Goal: Share content: Share content

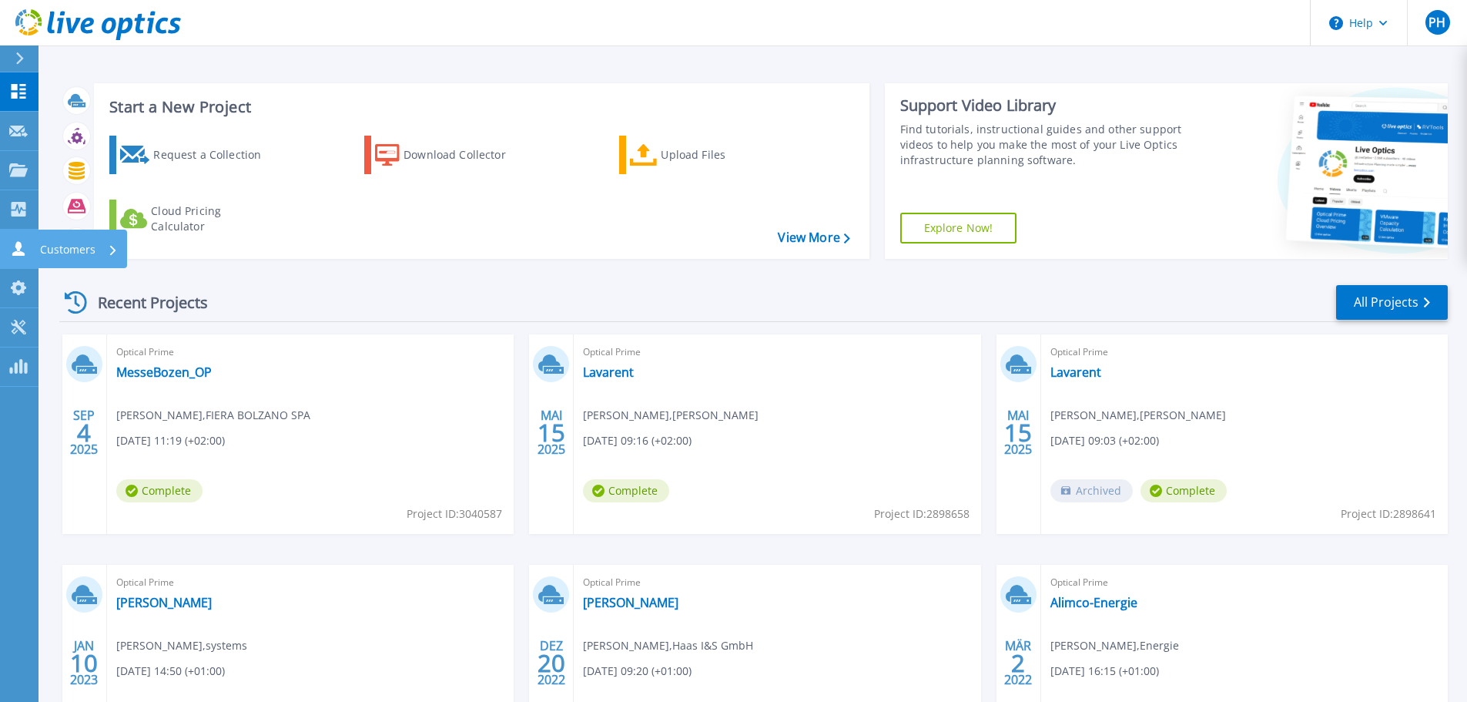
click at [112, 248] on icon at bounding box center [113, 250] width 6 height 10
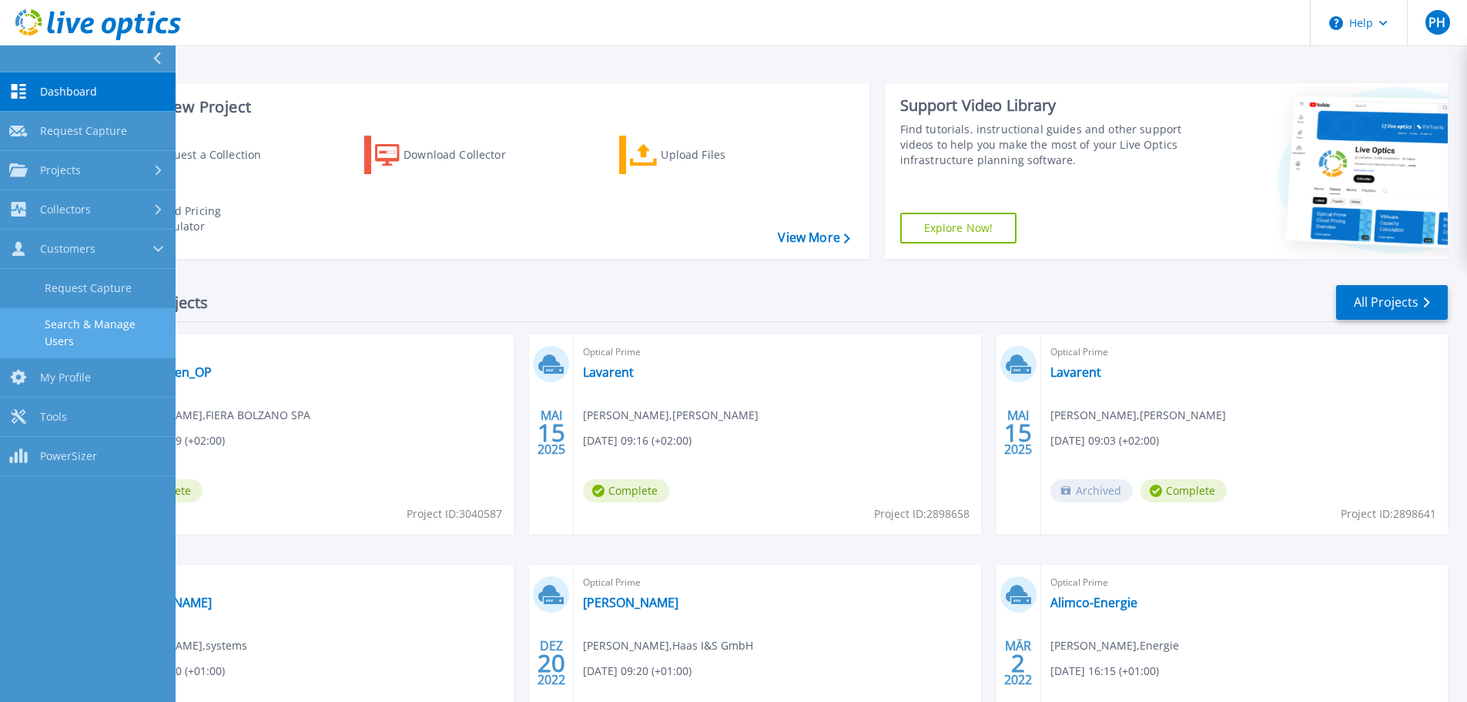
click at [99, 335] on link "Search & Manage Users" at bounding box center [88, 332] width 176 height 49
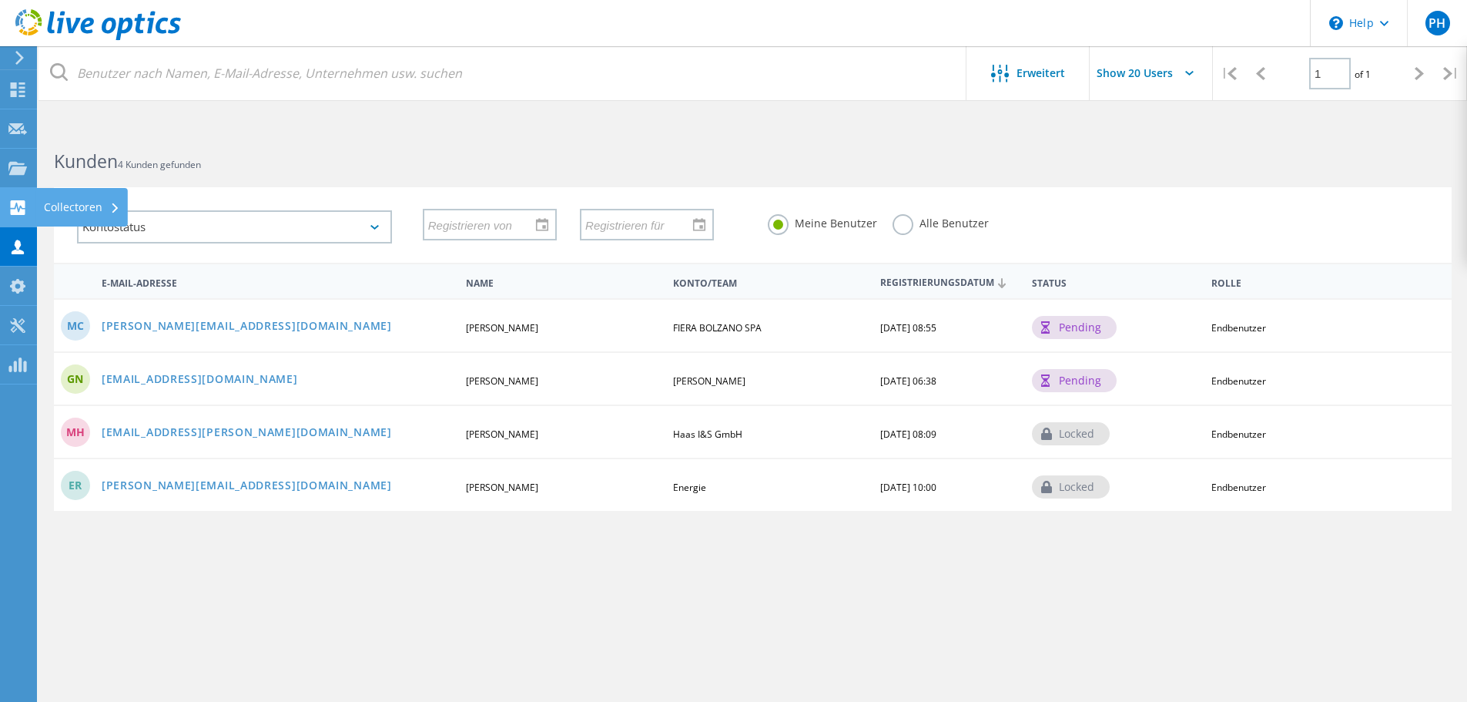
click at [115, 208] on icon at bounding box center [115, 208] width 6 height 10
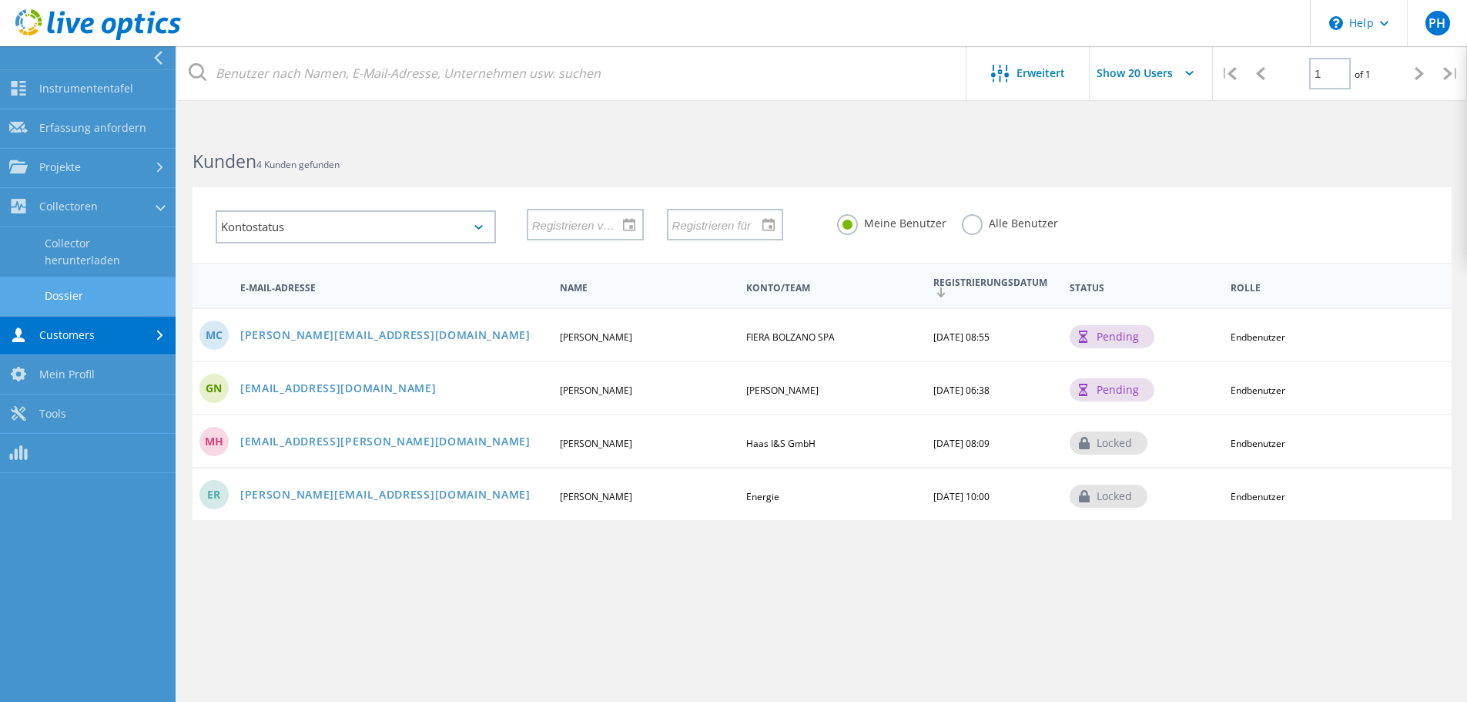
click at [75, 300] on link "Dossier" at bounding box center [88, 295] width 176 height 39
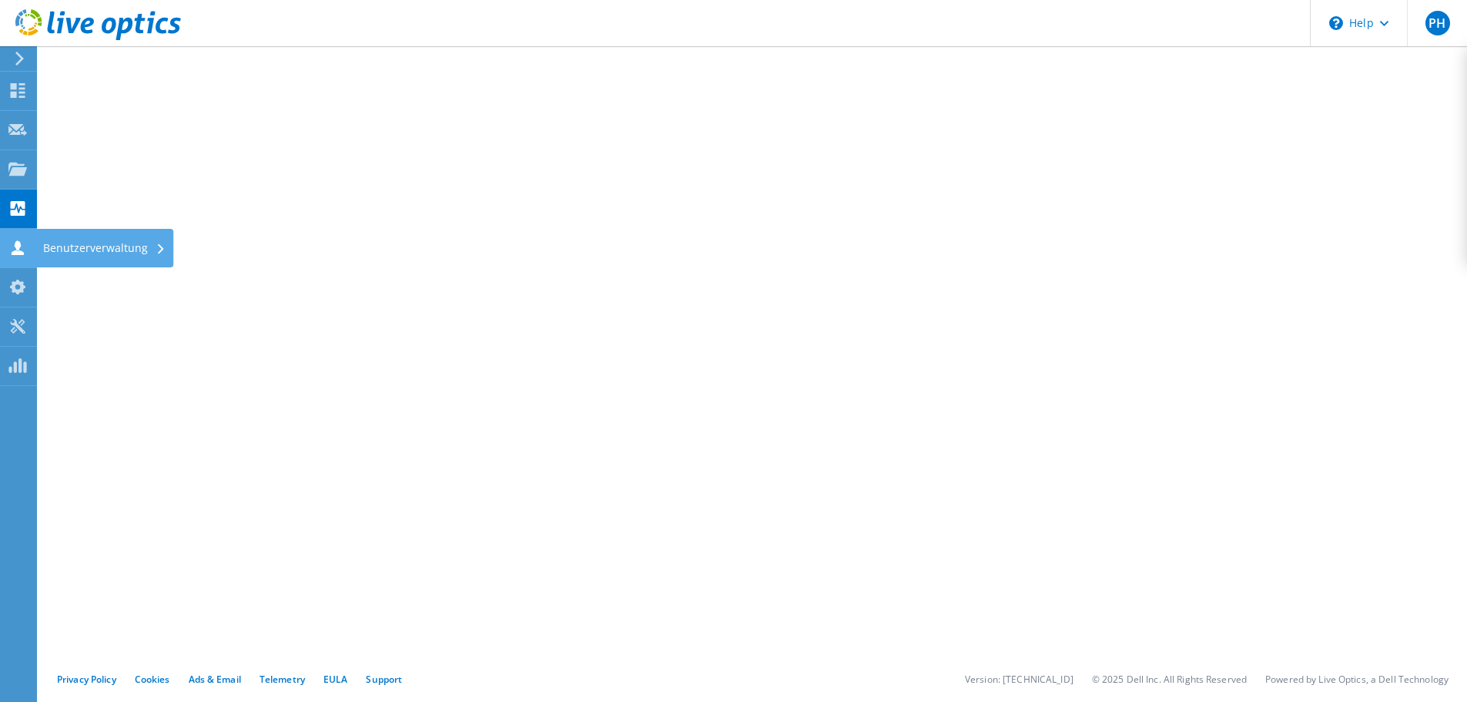
click at [158, 248] on icon at bounding box center [161, 249] width 6 height 10
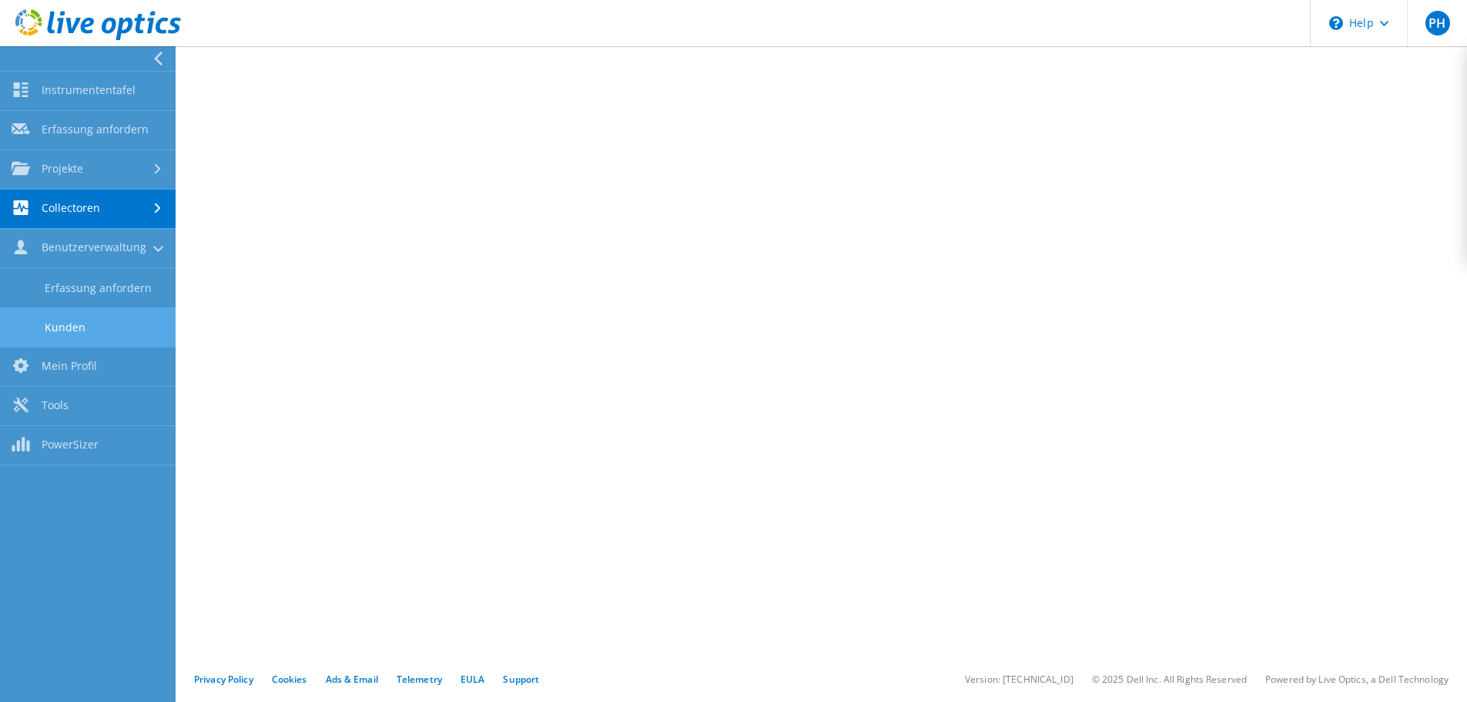
click at [82, 323] on link "Kunden" at bounding box center [88, 326] width 176 height 39
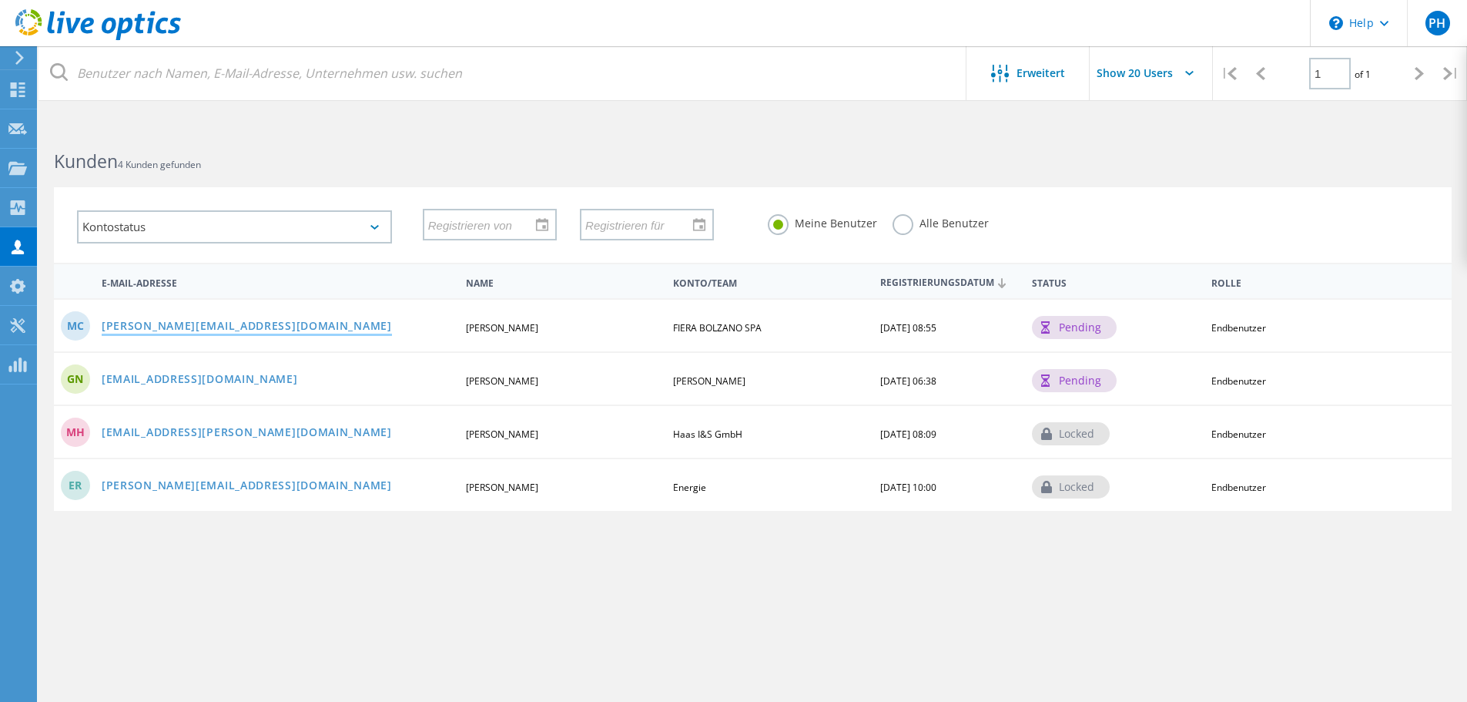
click at [259, 324] on link "[PERSON_NAME][EMAIL_ADDRESS][DOMAIN_NAME]" at bounding box center [247, 326] width 290 height 13
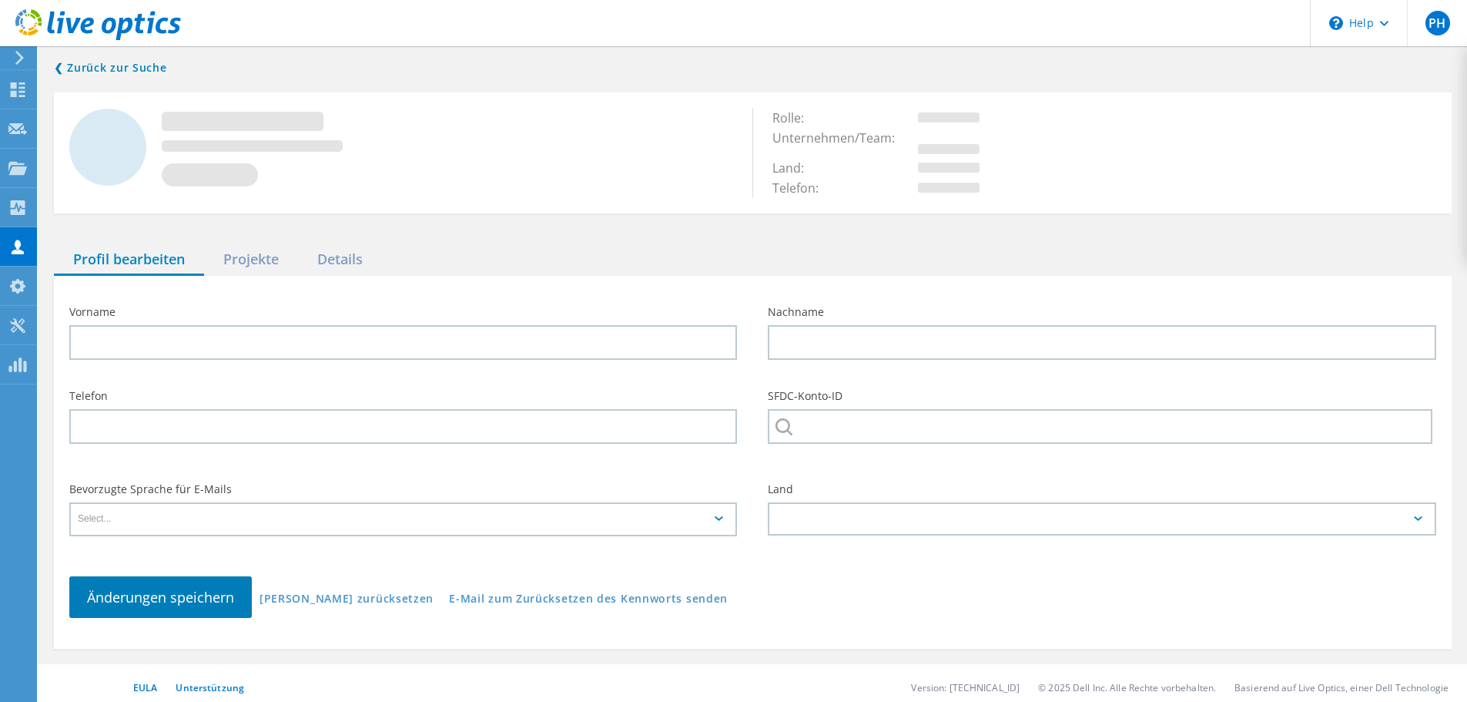
type input "[PERSON_NAME]"
type input "Cudin"
type input "FIERA BOLZANO SPA"
type input "Italiano"
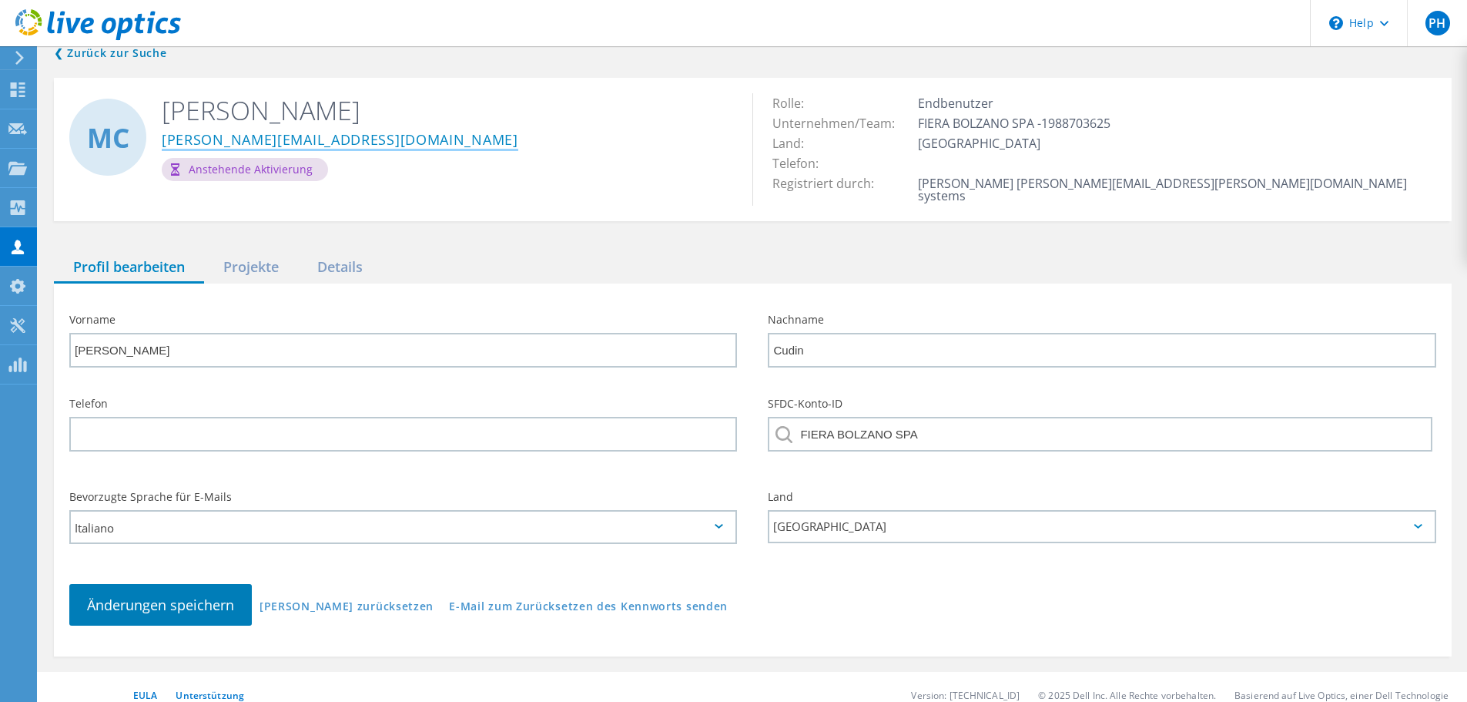
scroll to position [18, 0]
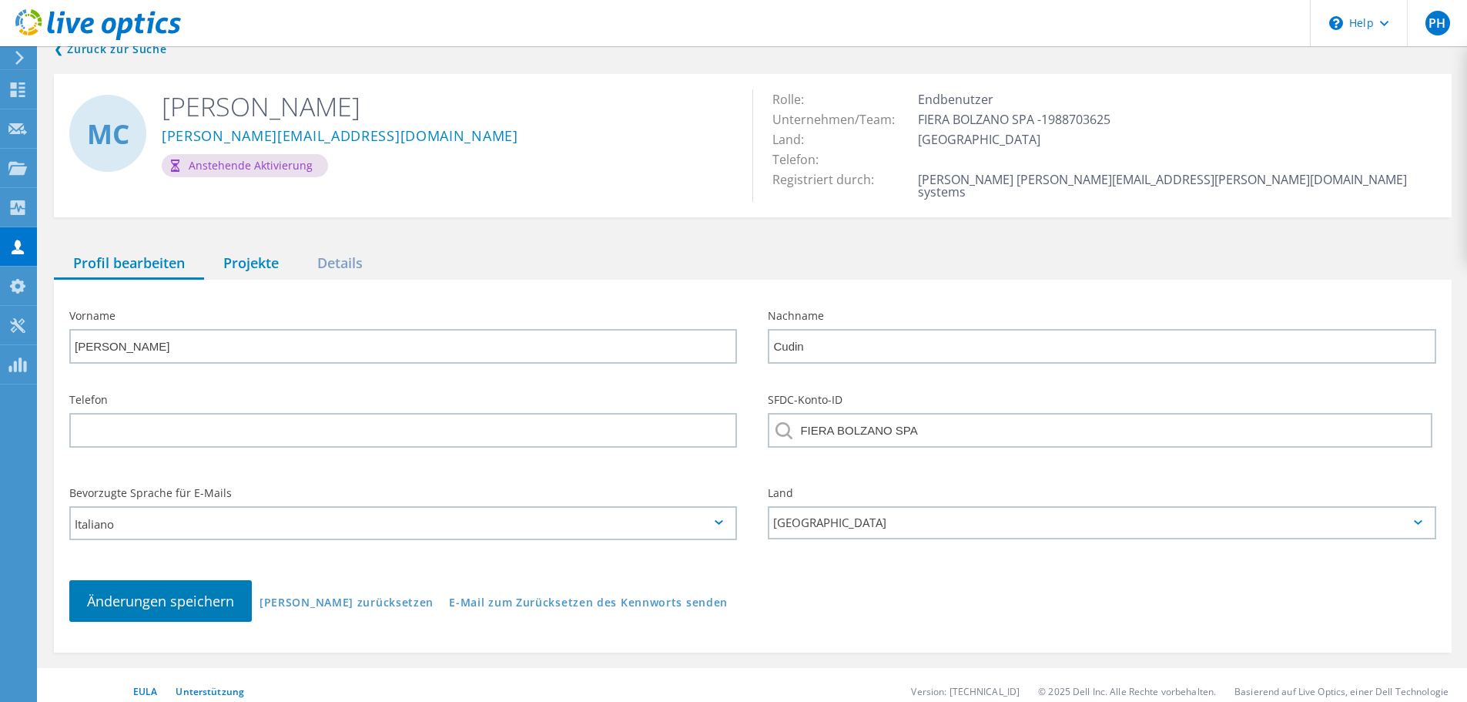
click at [254, 257] on div "Projekte" at bounding box center [251, 264] width 94 height 32
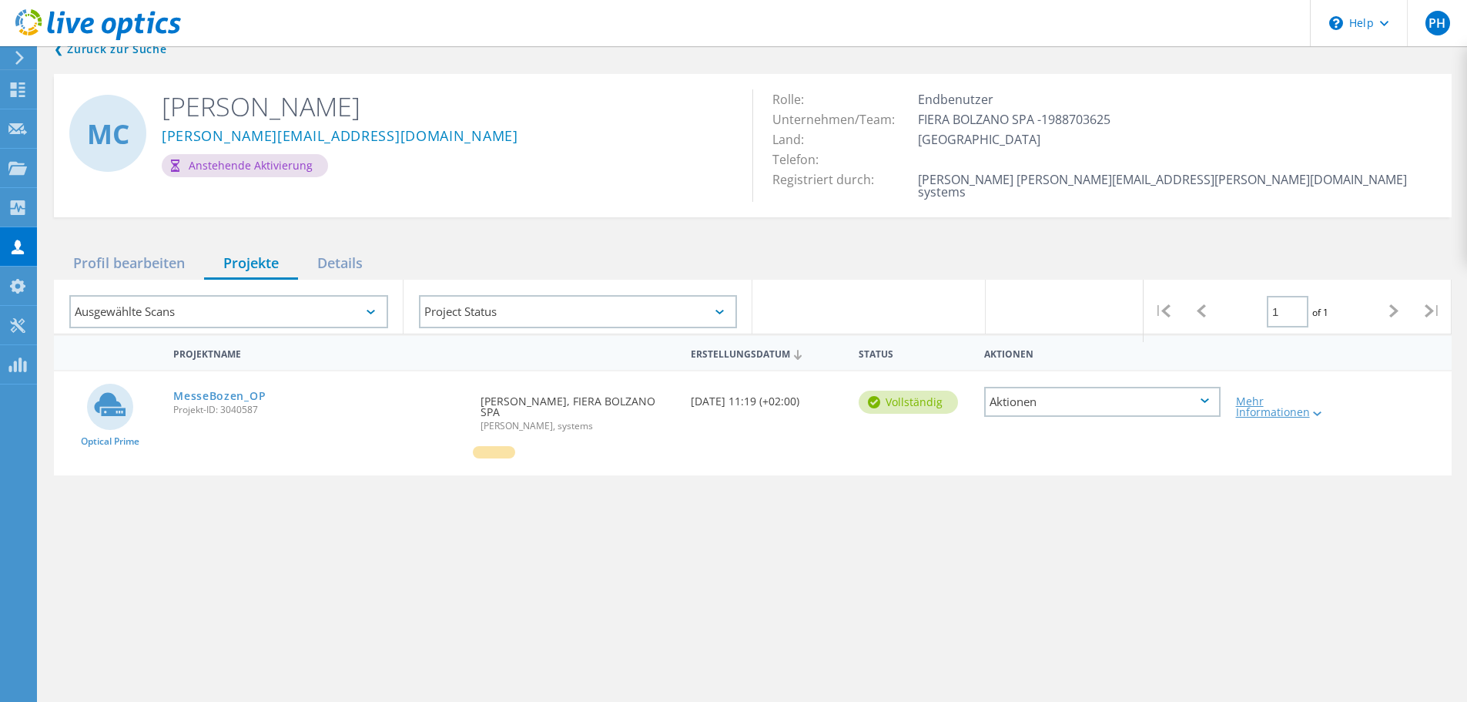
click at [1315, 411] on icon at bounding box center [1317, 413] width 8 height 5
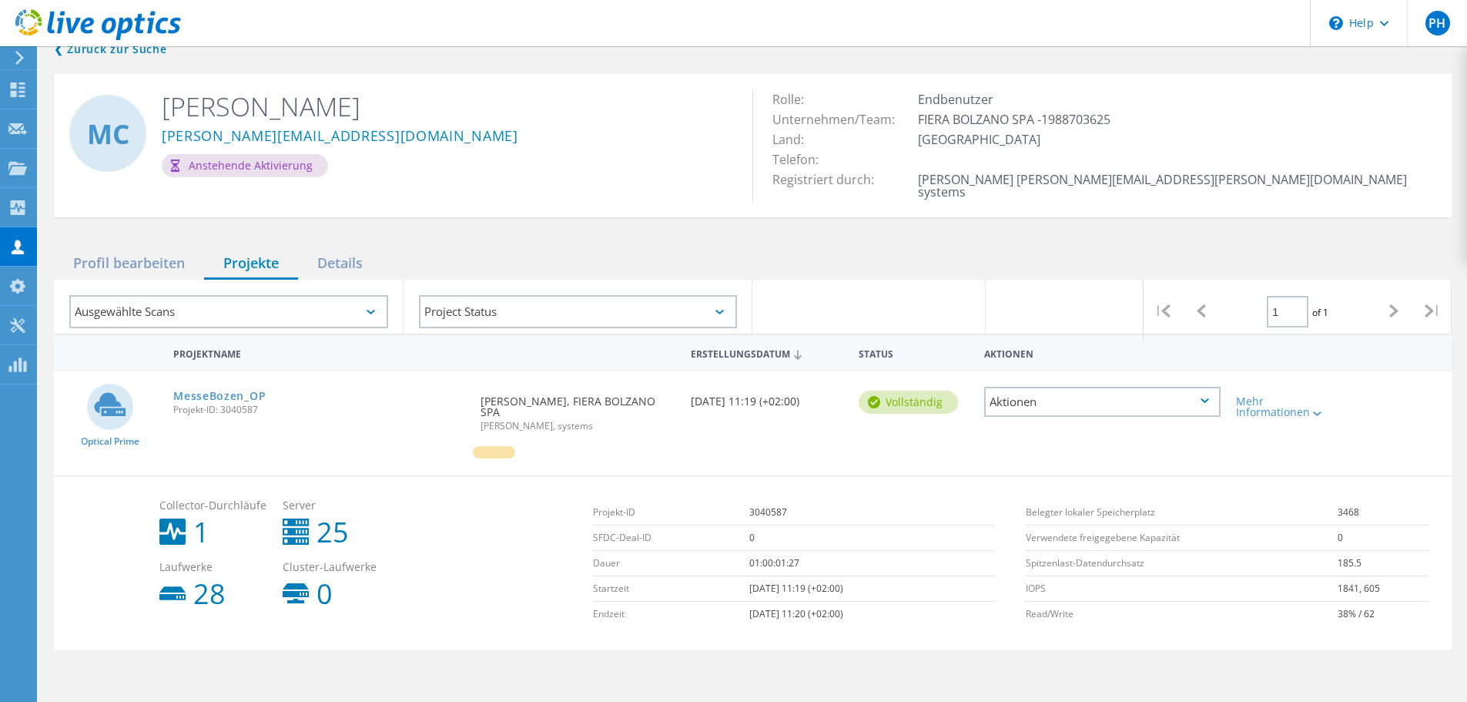
click at [273, 405] on span "Projekt-ID: 3040587" at bounding box center [319, 409] width 292 height 9
click at [236, 390] on link "MesseBozen_OP" at bounding box center [219, 395] width 92 height 11
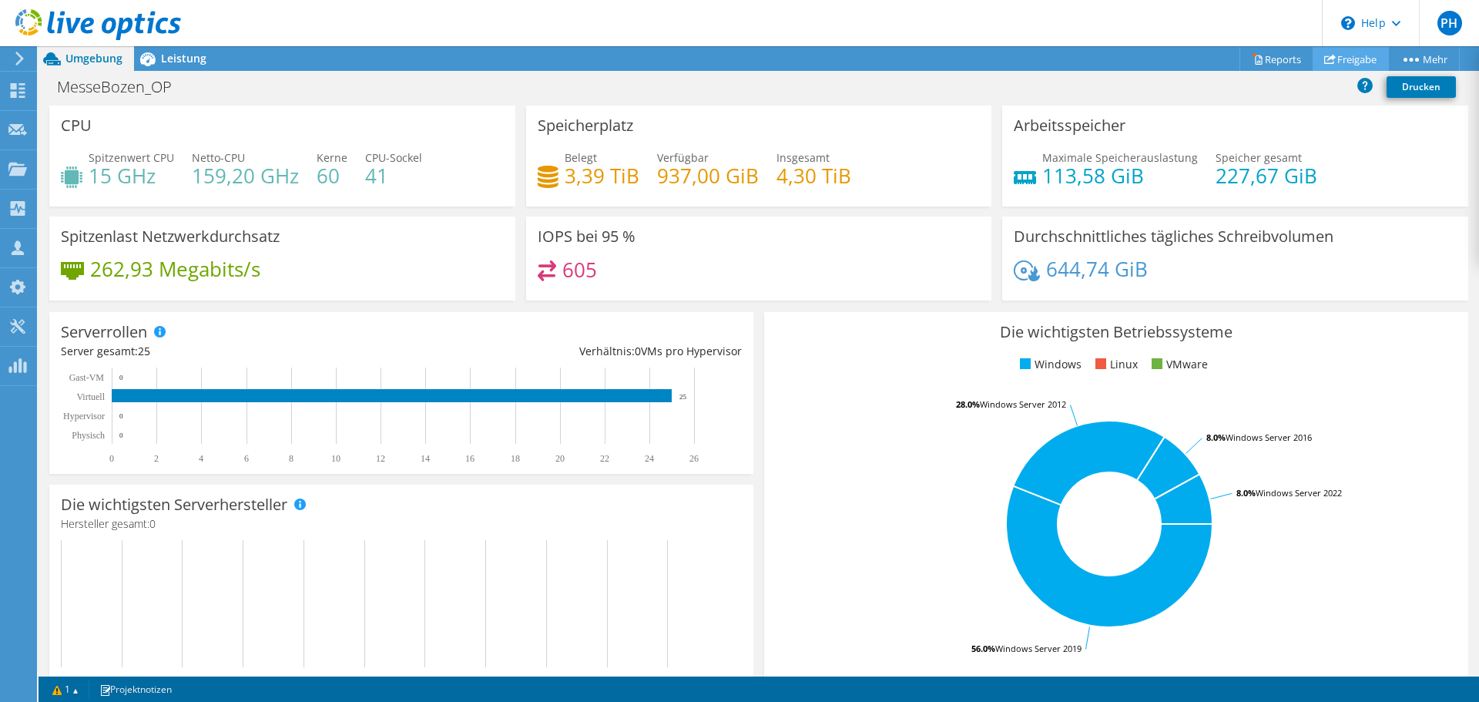
click at [1349, 60] on link "Freigabe" at bounding box center [1350, 59] width 76 height 24
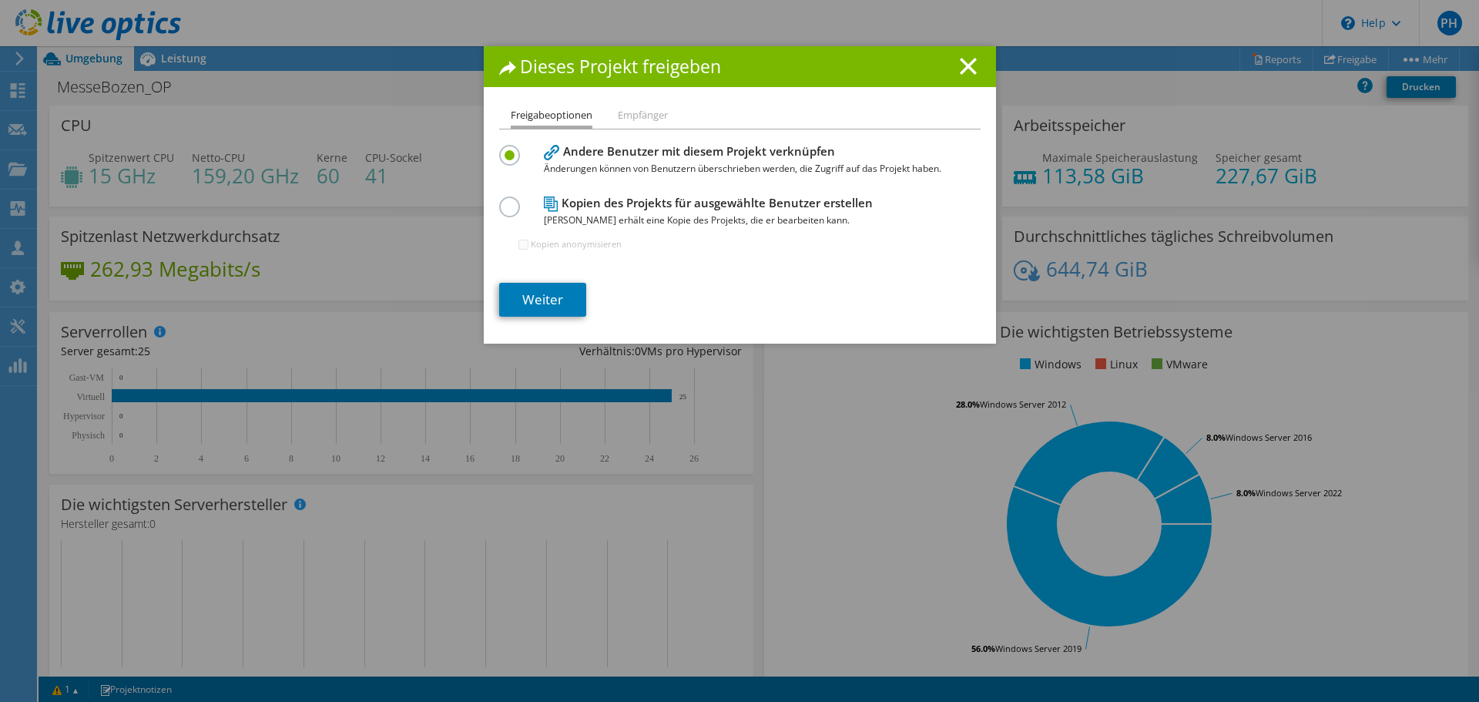
click at [625, 118] on li "Empfänger" at bounding box center [643, 115] width 50 height 19
click at [542, 299] on link "Weiter" at bounding box center [542, 300] width 87 height 34
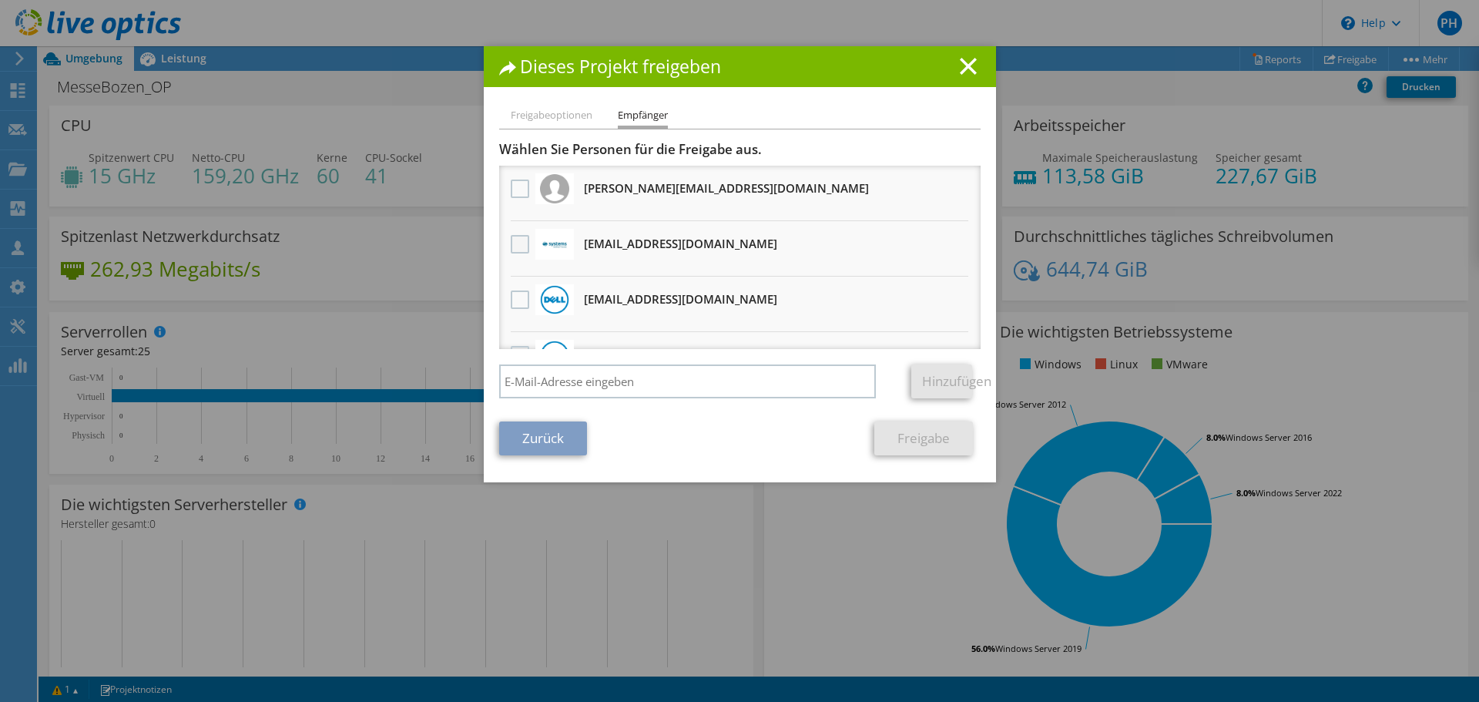
click at [519, 241] on label at bounding box center [522, 244] width 22 height 18
click at [0, 0] on input "checkbox" at bounding box center [0, 0] width 0 height 0
click at [904, 434] on link "Freigabe" at bounding box center [923, 438] width 99 height 34
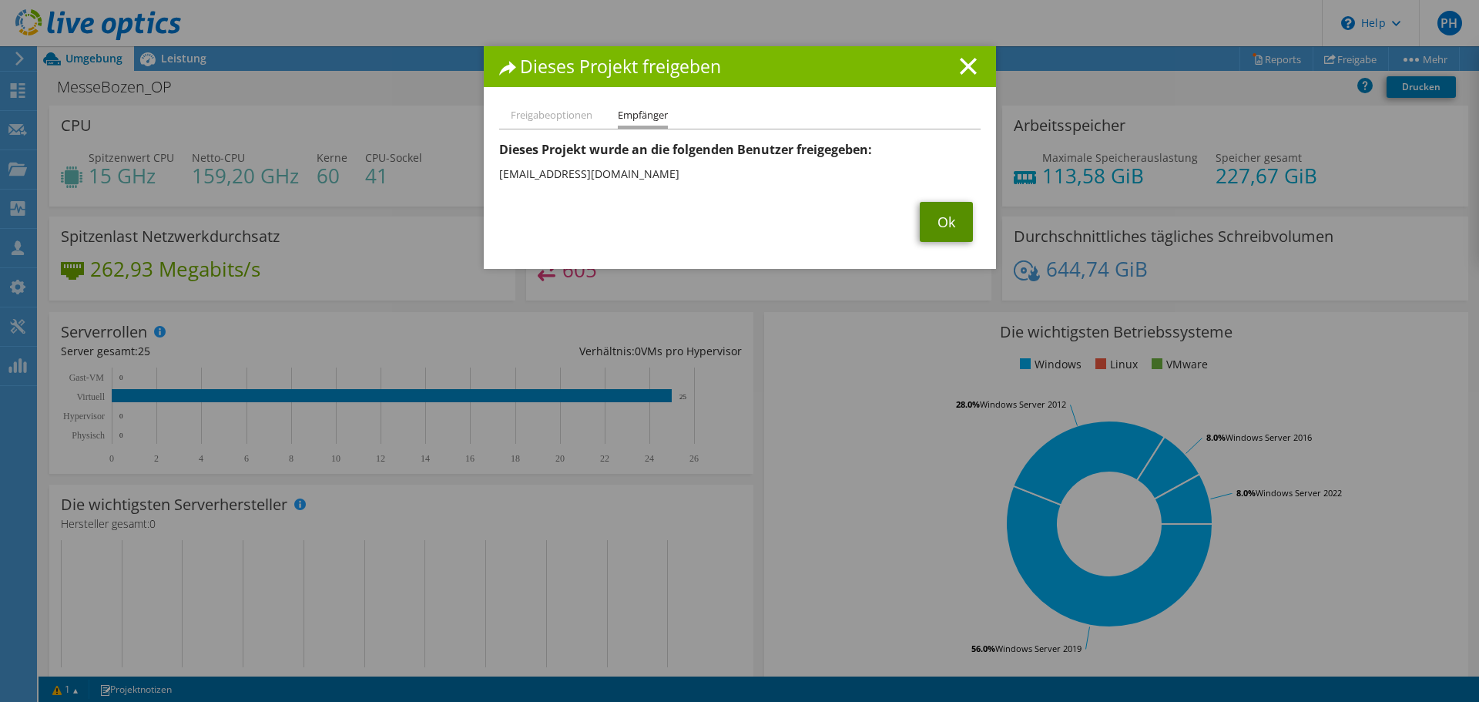
click at [935, 223] on link "Ok" at bounding box center [946, 222] width 53 height 40
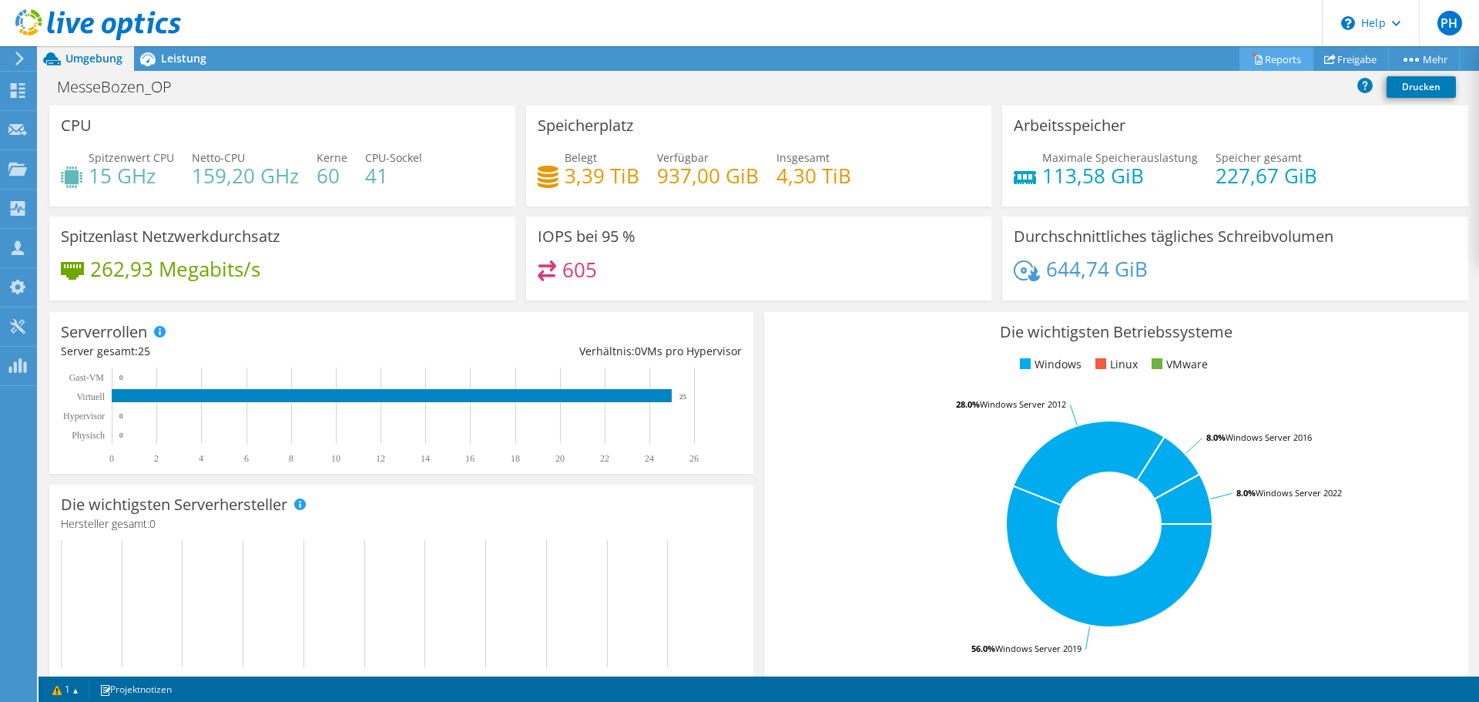
click at [1270, 47] on link "Reports" at bounding box center [1276, 59] width 74 height 24
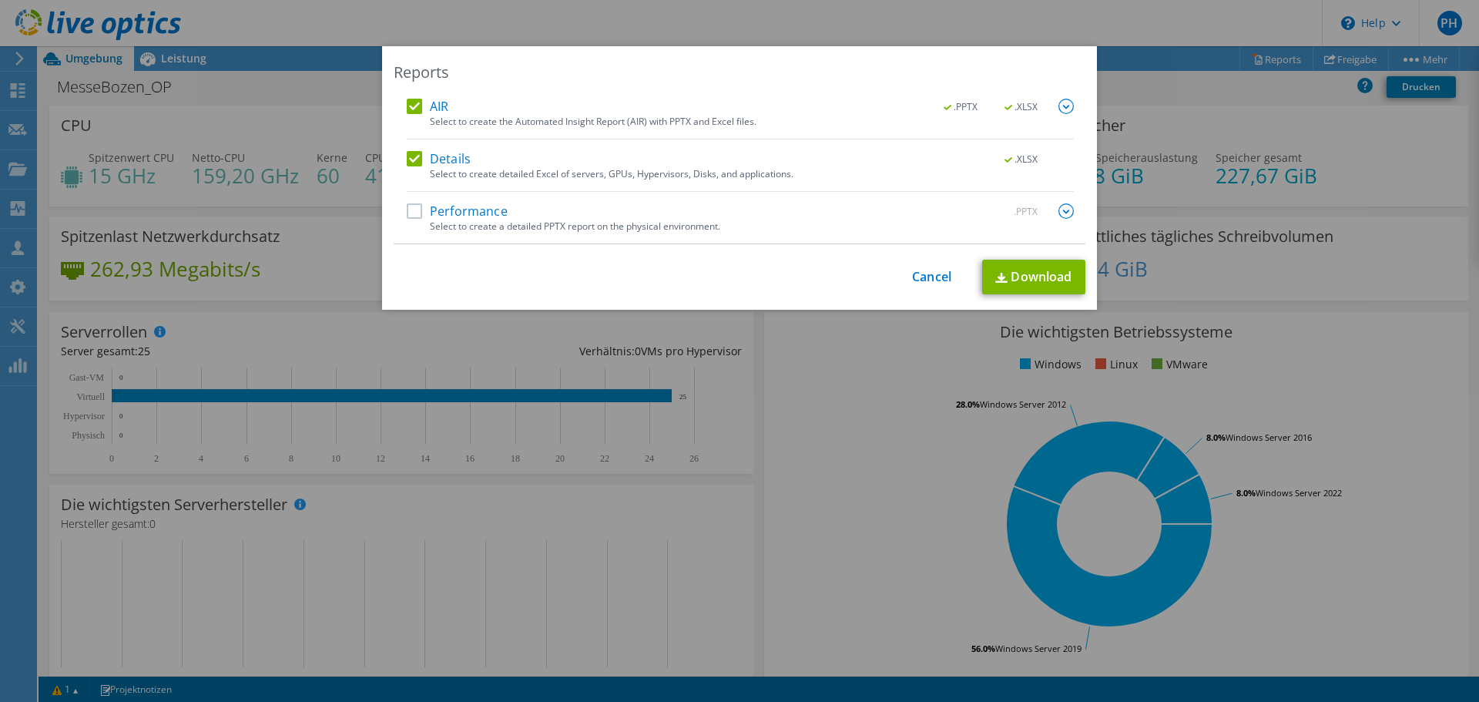
click at [411, 212] on label "Performance" at bounding box center [457, 210] width 101 height 15
click at [0, 0] on input "Performance" at bounding box center [0, 0] width 0 height 0
click at [1058, 108] on img at bounding box center [1065, 106] width 15 height 15
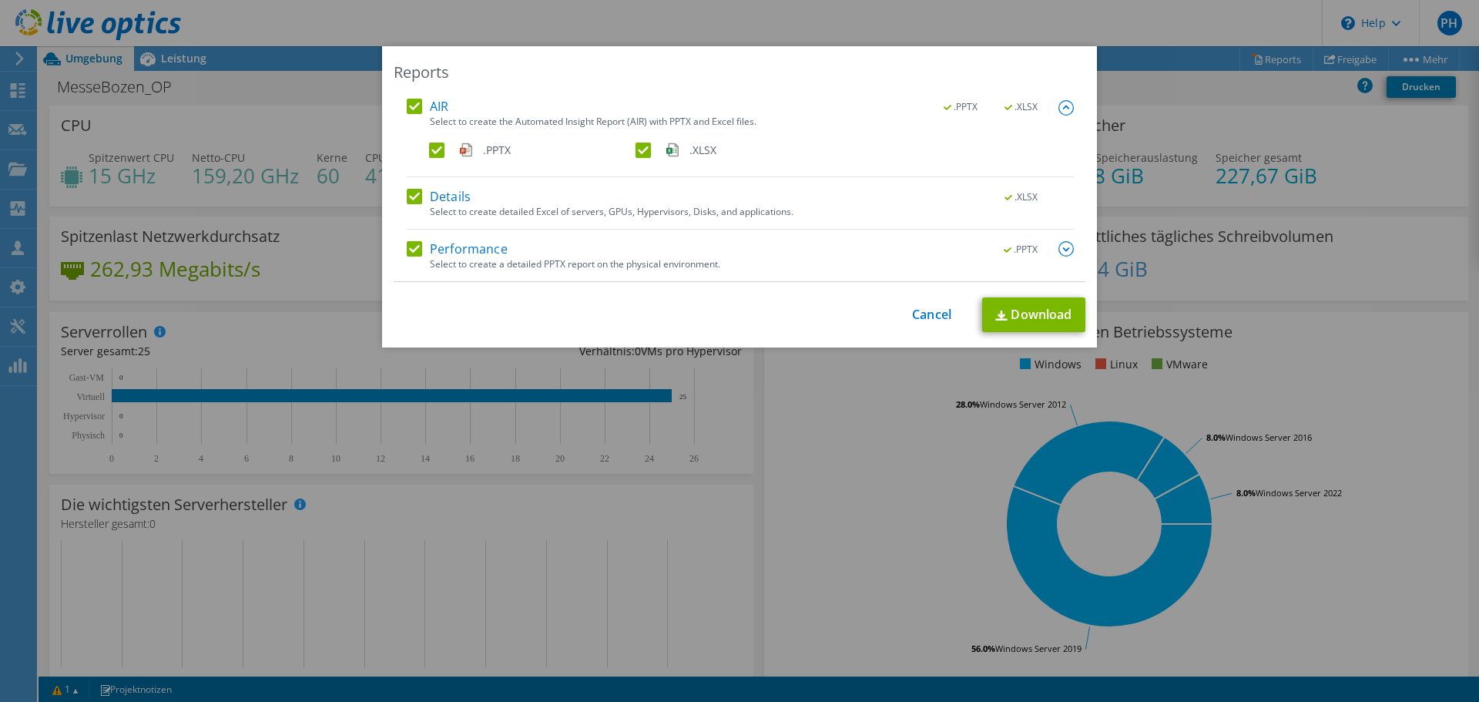
click at [1058, 108] on img at bounding box center [1065, 107] width 15 height 15
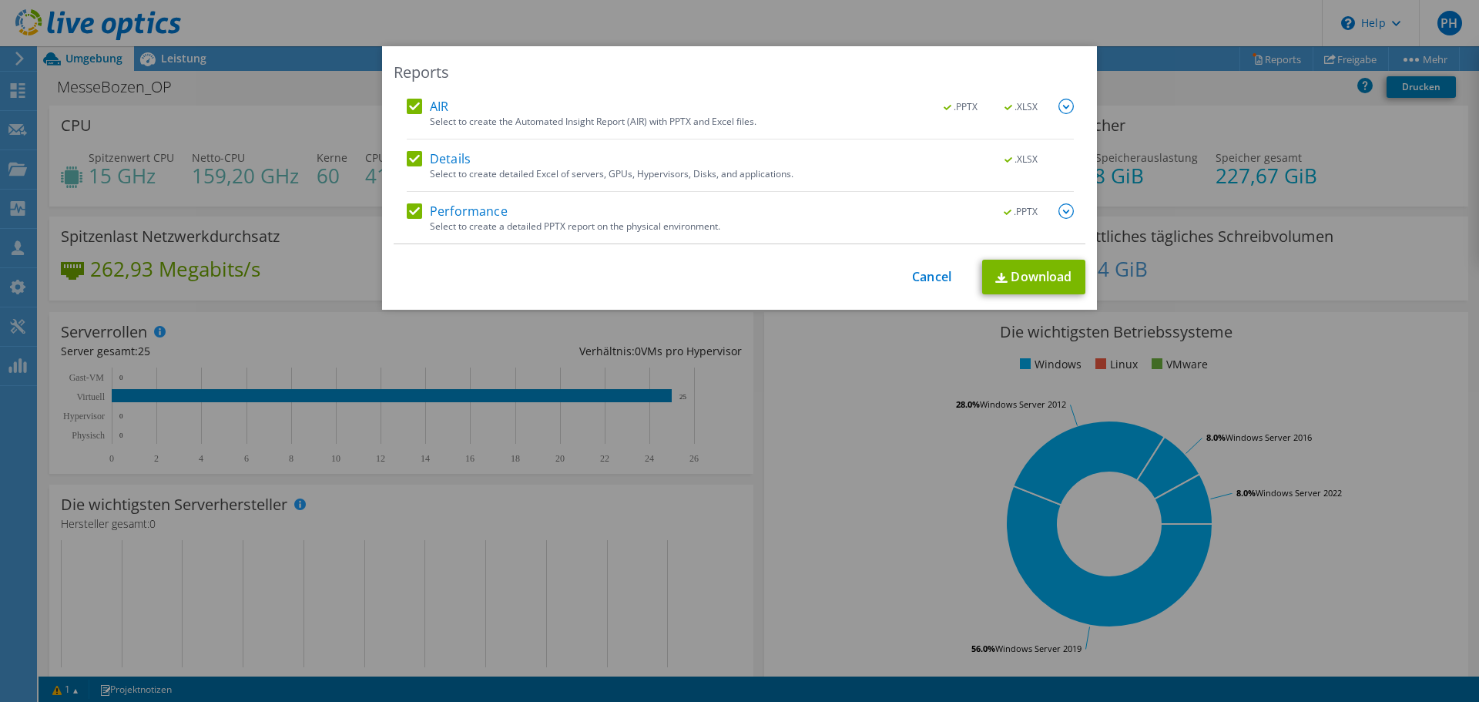
click at [1058, 210] on img at bounding box center [1065, 210] width 15 height 15
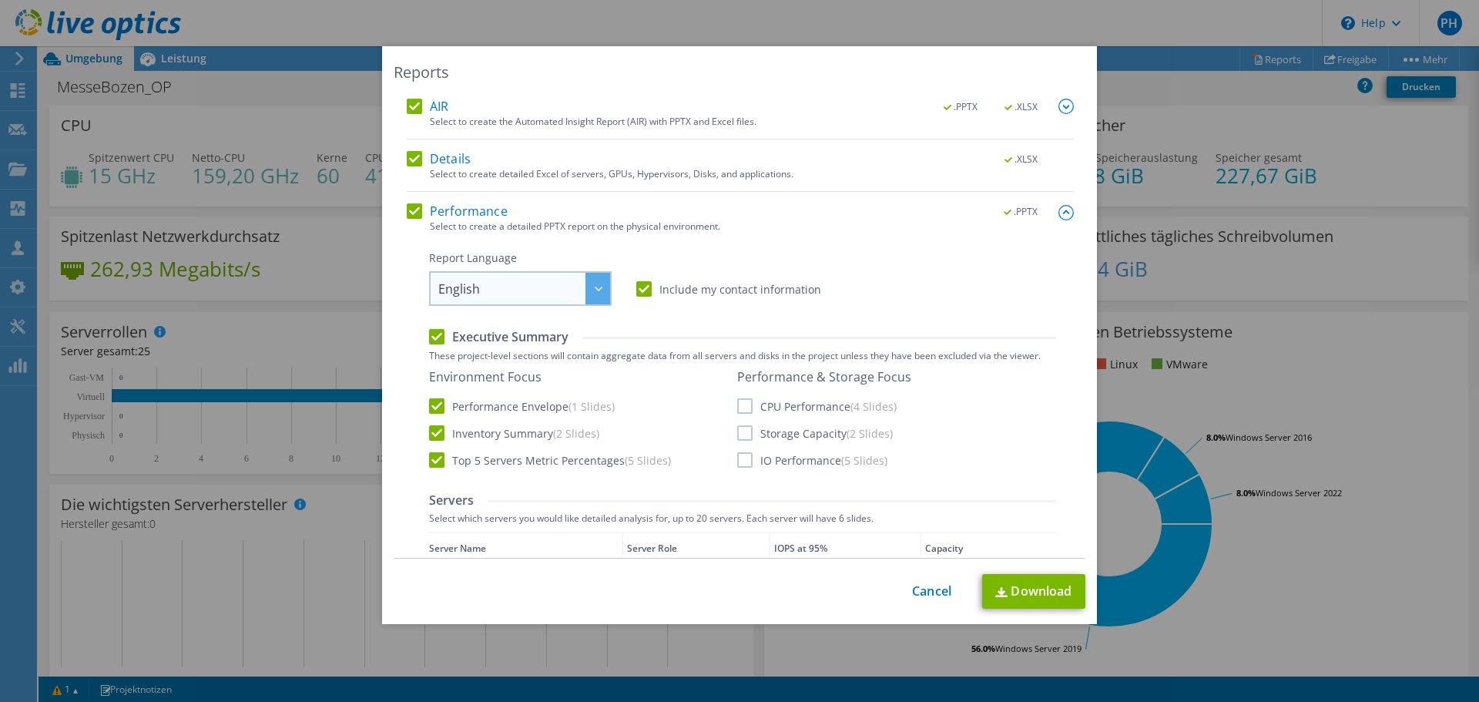
click at [473, 300] on span "English" at bounding box center [459, 292] width 42 height 24
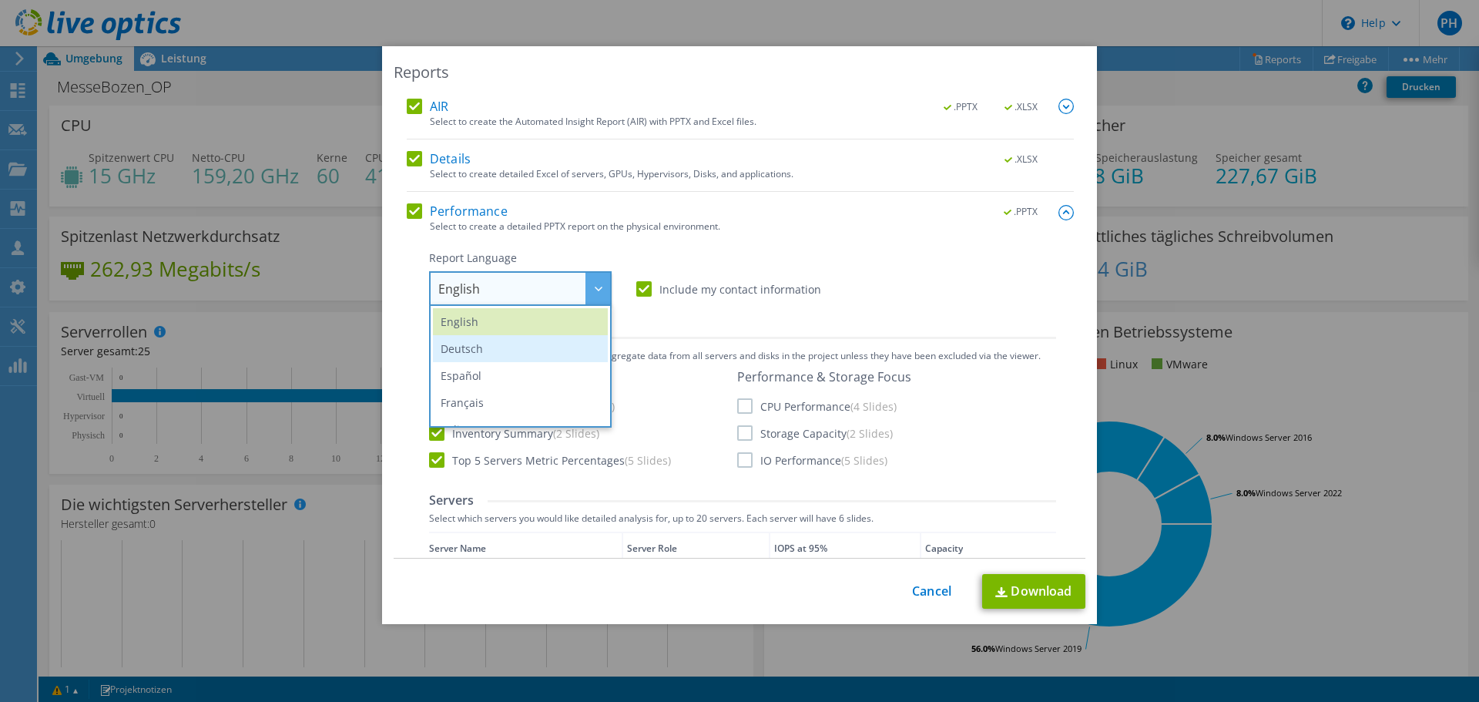
click at [487, 346] on li "Deutsch" at bounding box center [520, 348] width 175 height 27
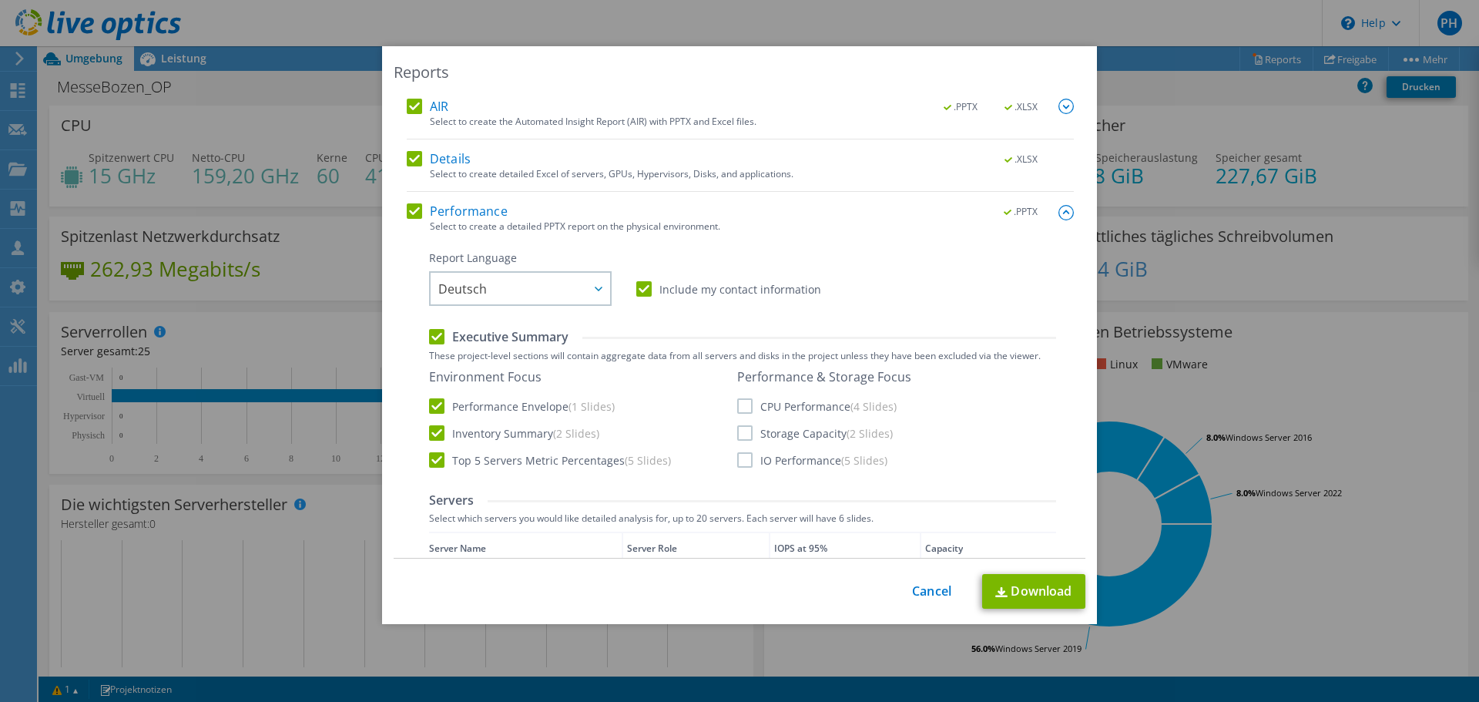
scroll to position [77, 0]
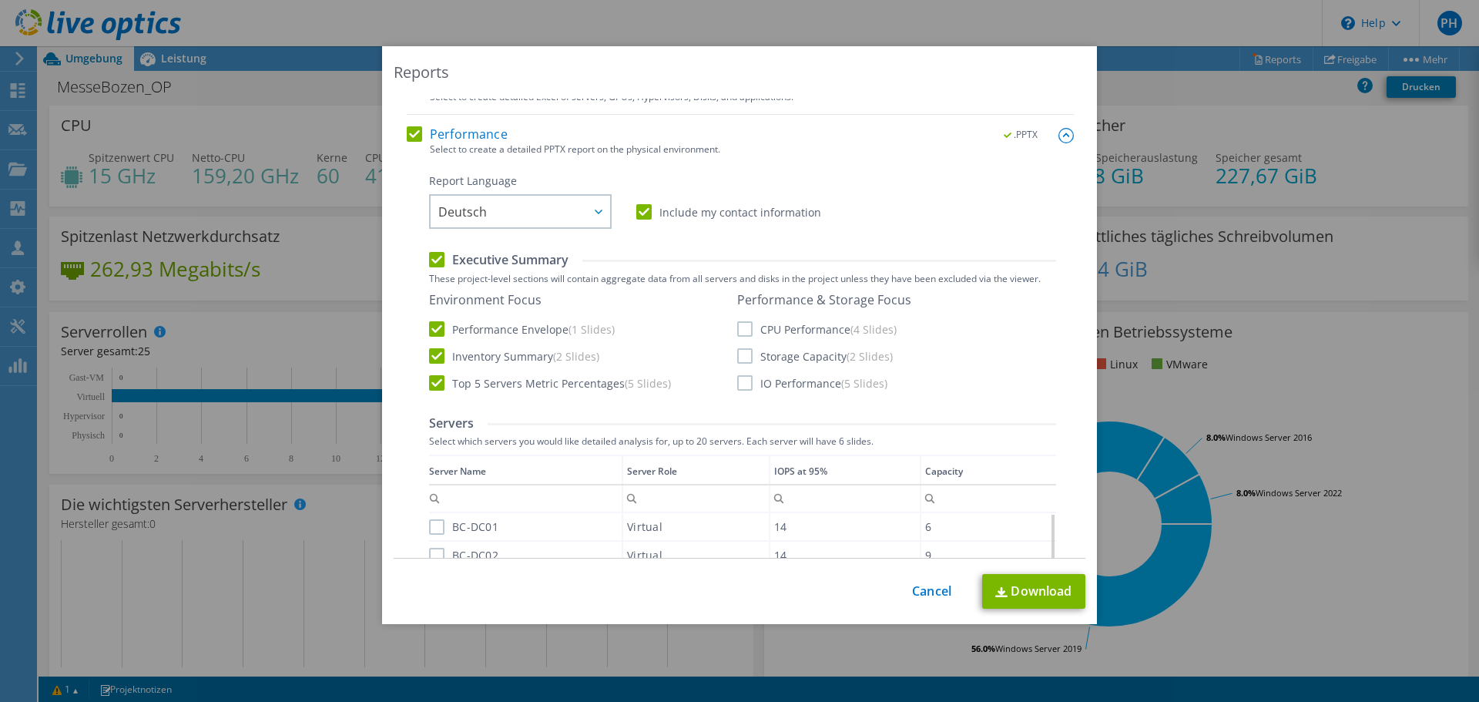
click at [742, 326] on label "CPU Performance (4 Slides)" at bounding box center [816, 328] width 159 height 15
click at [0, 0] on input "CPU Performance (4 Slides)" at bounding box center [0, 0] width 0 height 0
click at [760, 357] on label "Storage Capacity (2 Slides)" at bounding box center [815, 355] width 156 height 15
click at [0, 0] on input "Storage Capacity (2 Slides)" at bounding box center [0, 0] width 0 height 0
click at [757, 385] on label "IO Performance (5 Slides)" at bounding box center [812, 382] width 150 height 15
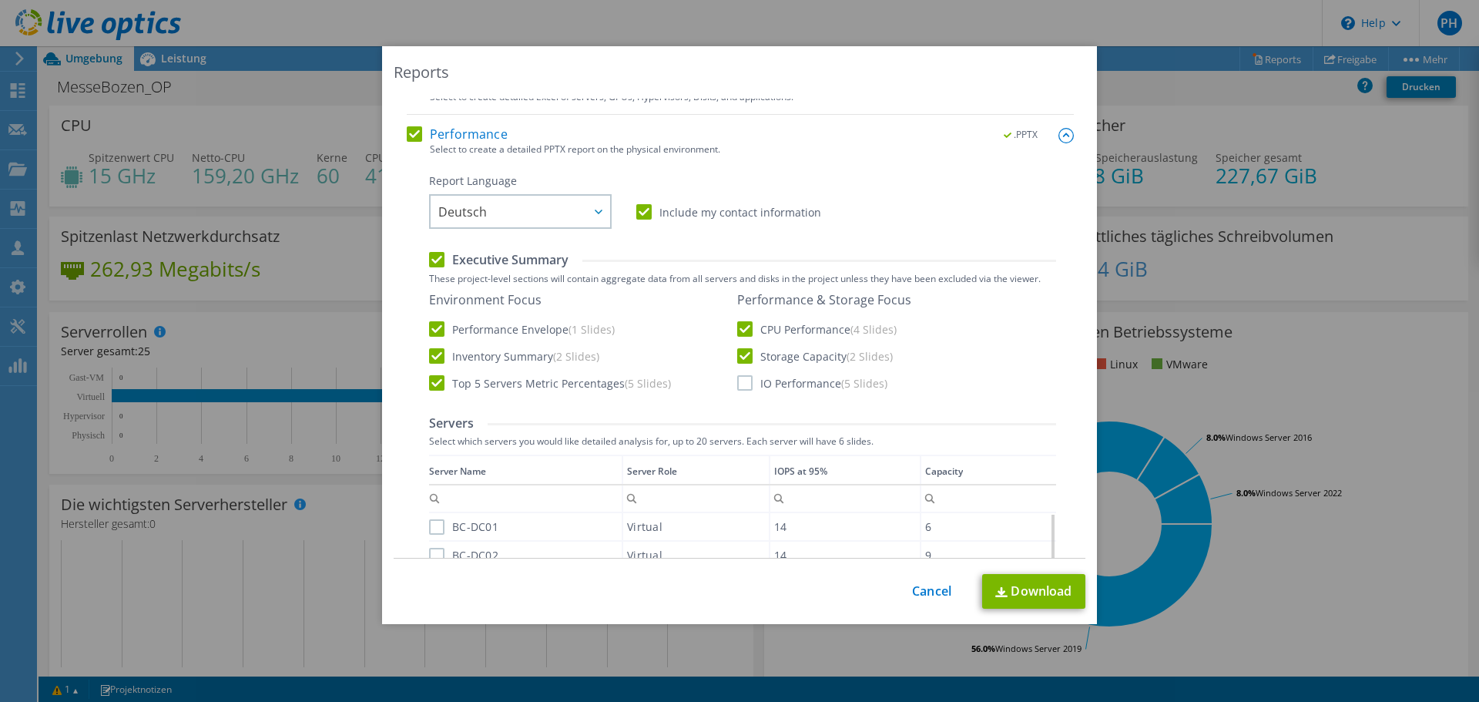
click at [0, 0] on input "IO Performance (5 Slides)" at bounding box center [0, 0] width 0 height 0
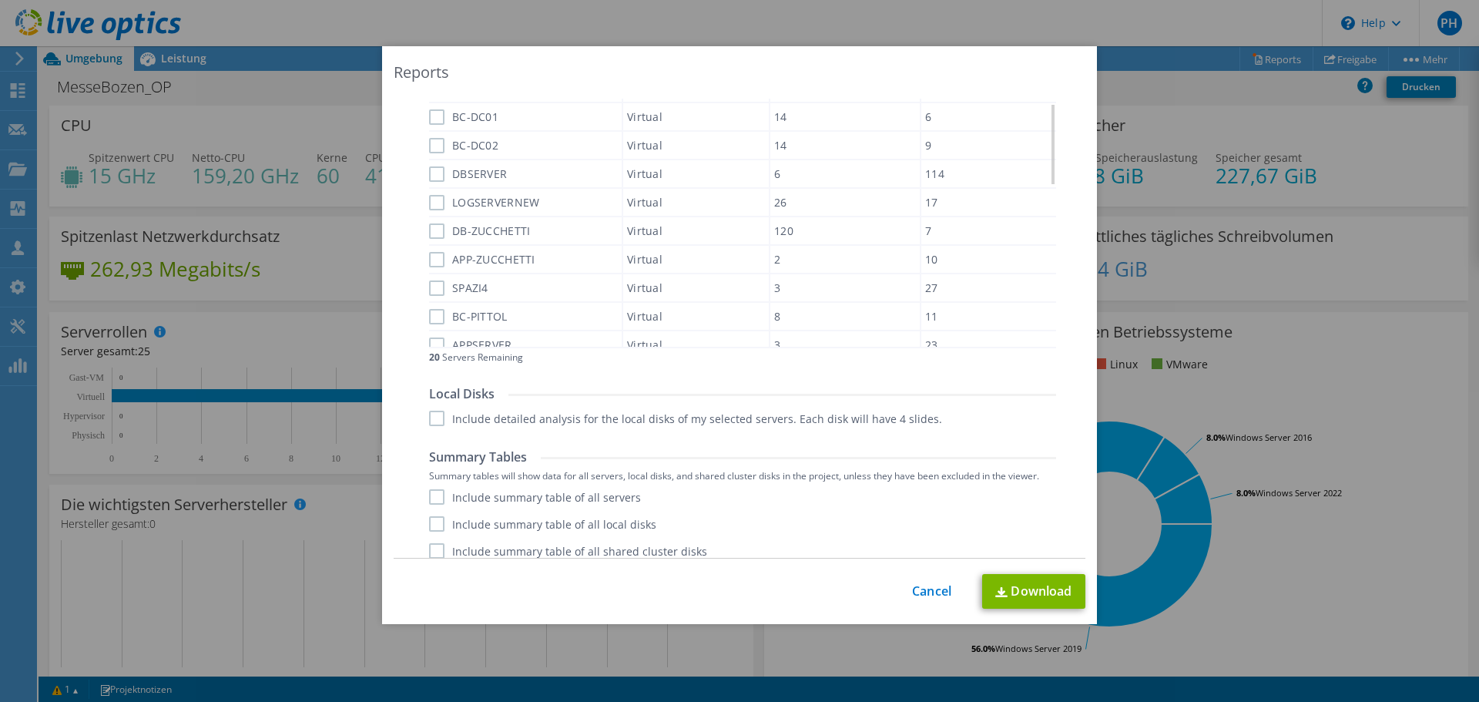
scroll to position [499, 0]
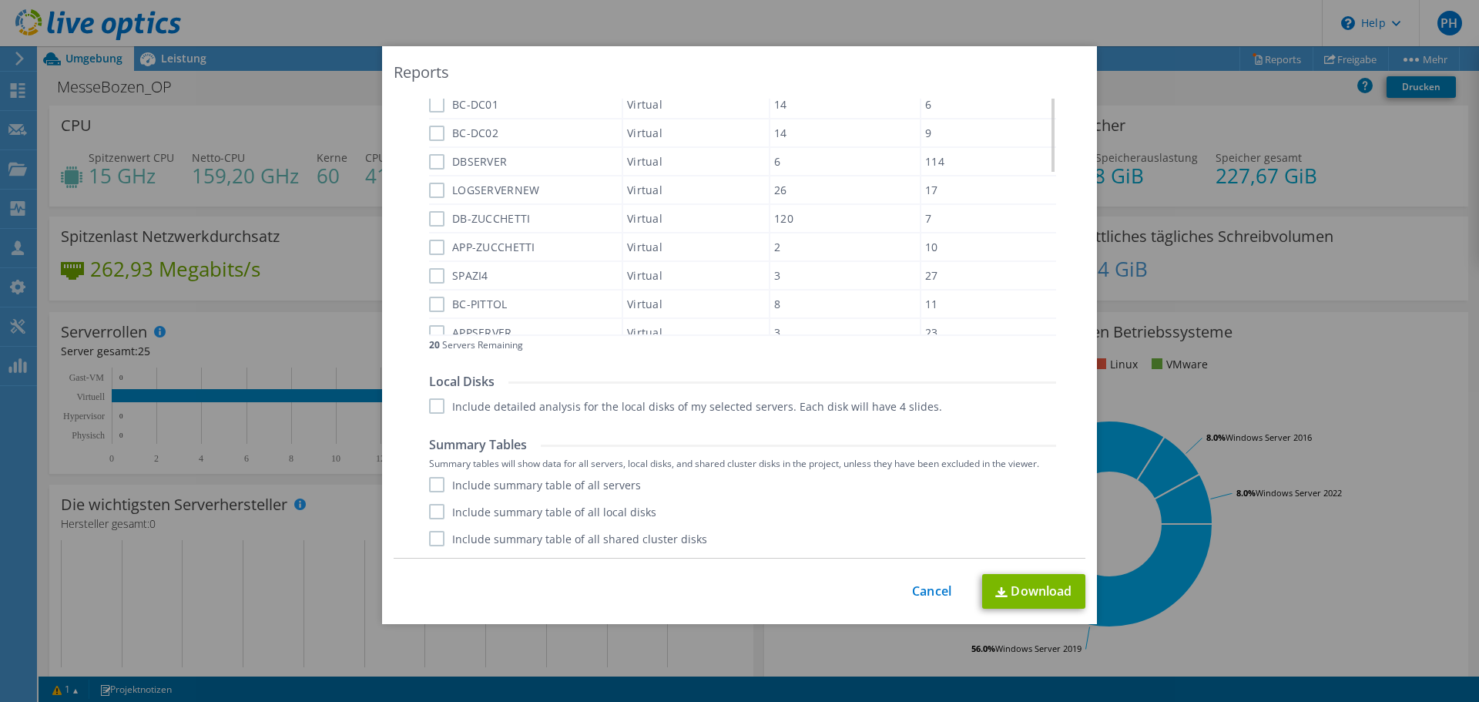
click at [494, 402] on label "Include detailed analysis for the local disks of my selected servers. Each disk…" at bounding box center [685, 405] width 513 height 15
click at [0, 0] on input "Include detailed analysis for the local disks of my selected servers. Each disk…" at bounding box center [0, 0] width 0 height 0
click at [511, 491] on label "Include summary table of all servers" at bounding box center [535, 484] width 212 height 15
click at [0, 0] on input "Include summary table of all servers" at bounding box center [0, 0] width 0 height 0
click at [518, 508] on label "Include summary table of all local disks" at bounding box center [542, 511] width 227 height 15
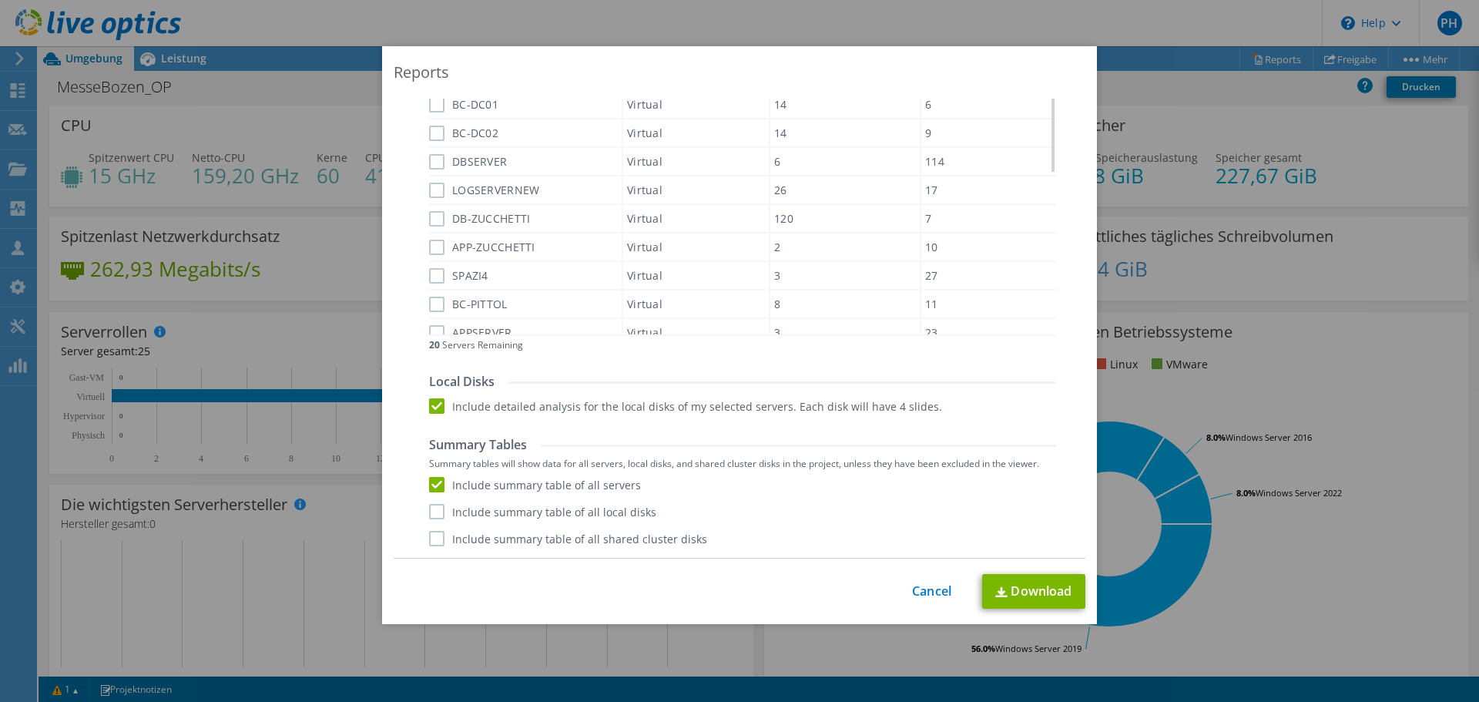
click at [0, 0] on input "Include summary table of all local disks" at bounding box center [0, 0] width 0 height 0
click at [523, 544] on label "Include summary table of all shared cluster disks" at bounding box center [568, 538] width 278 height 15
click at [0, 0] on input "Include summary table of all shared cluster disks" at bounding box center [0, 0] width 0 height 0
click at [1029, 594] on link "Download" at bounding box center [1033, 591] width 103 height 35
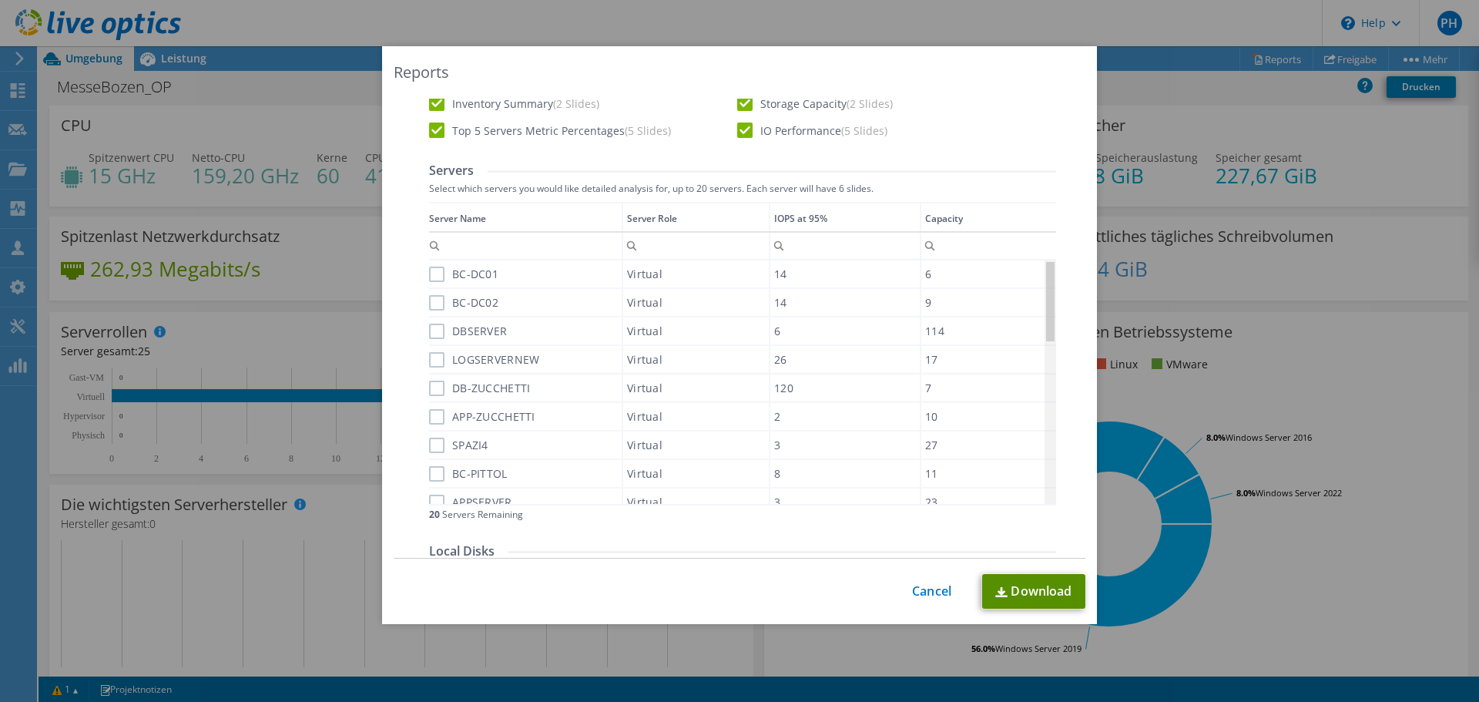
scroll to position [268, 0]
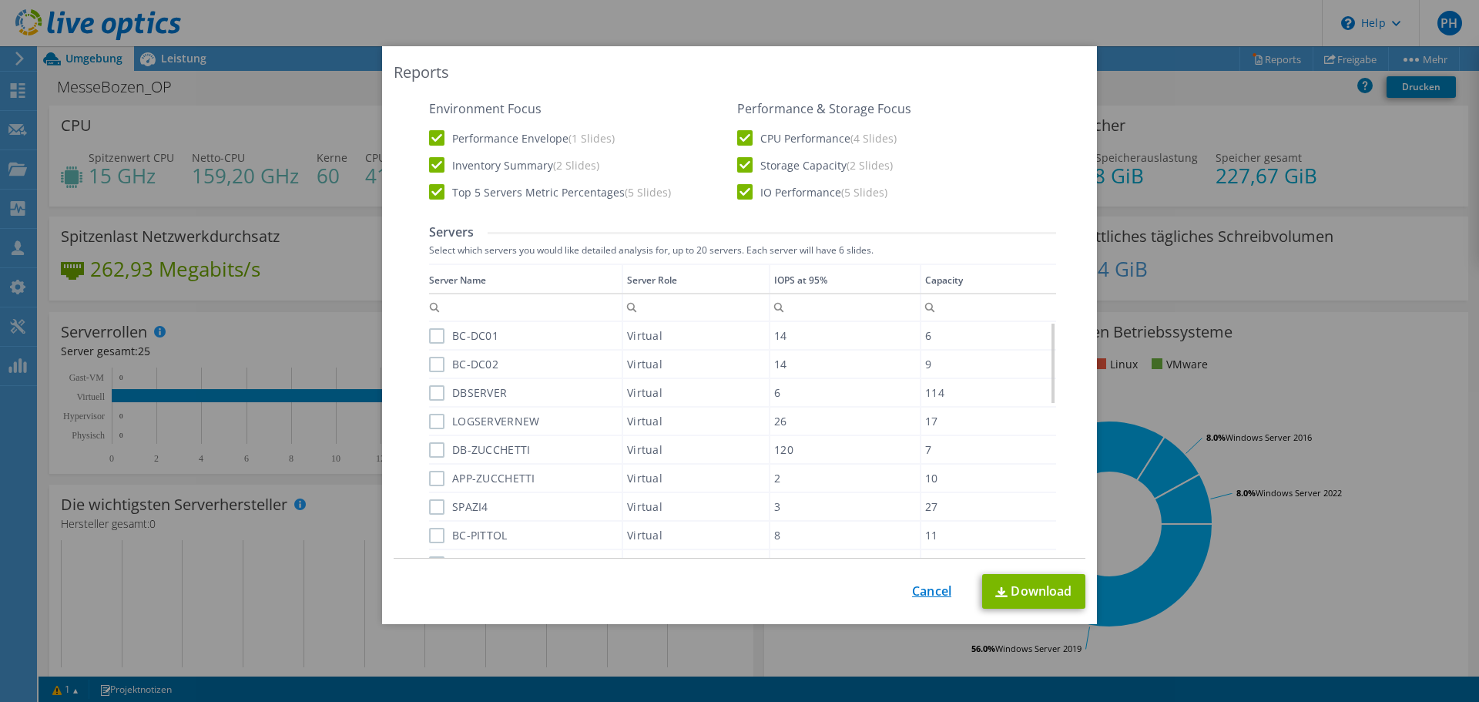
click at [923, 588] on link "Cancel" at bounding box center [931, 591] width 39 height 15
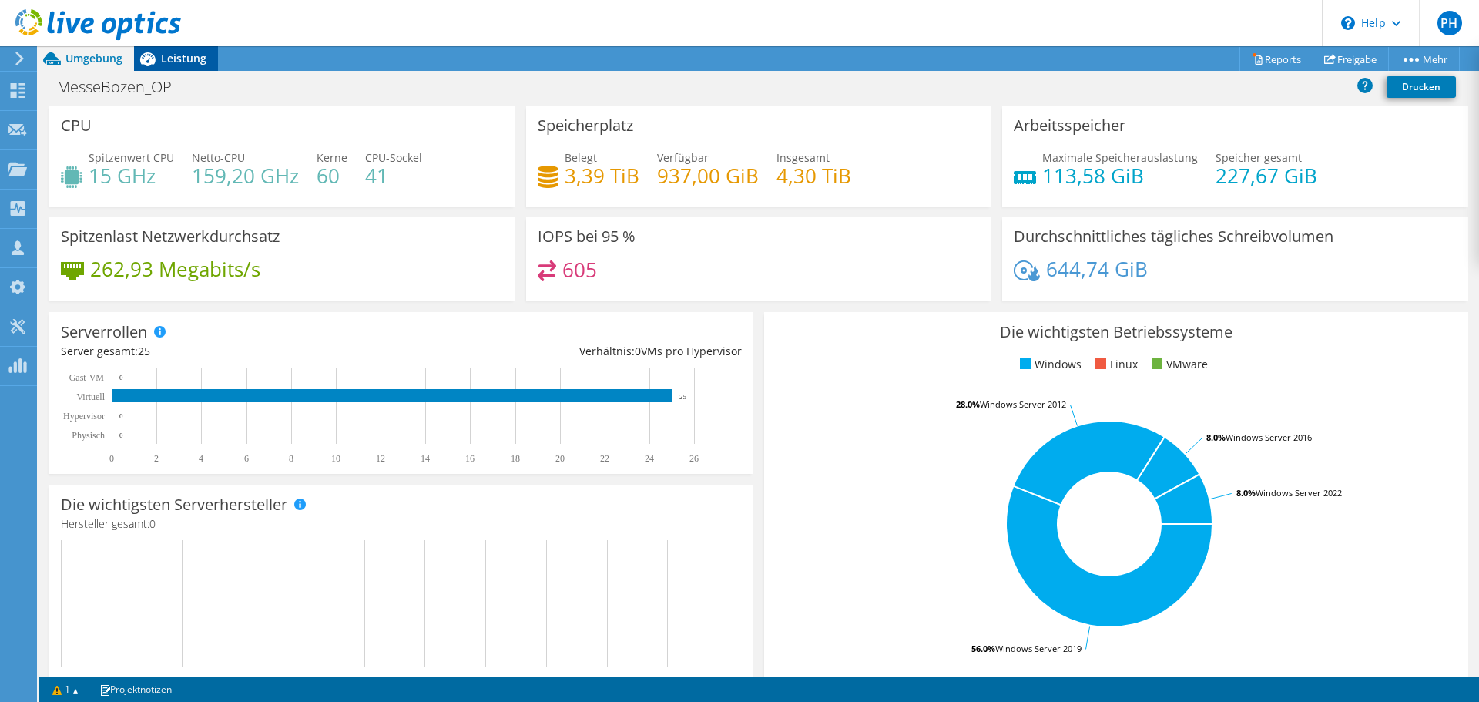
click at [174, 55] on span "Leistung" at bounding box center [183, 58] width 45 height 15
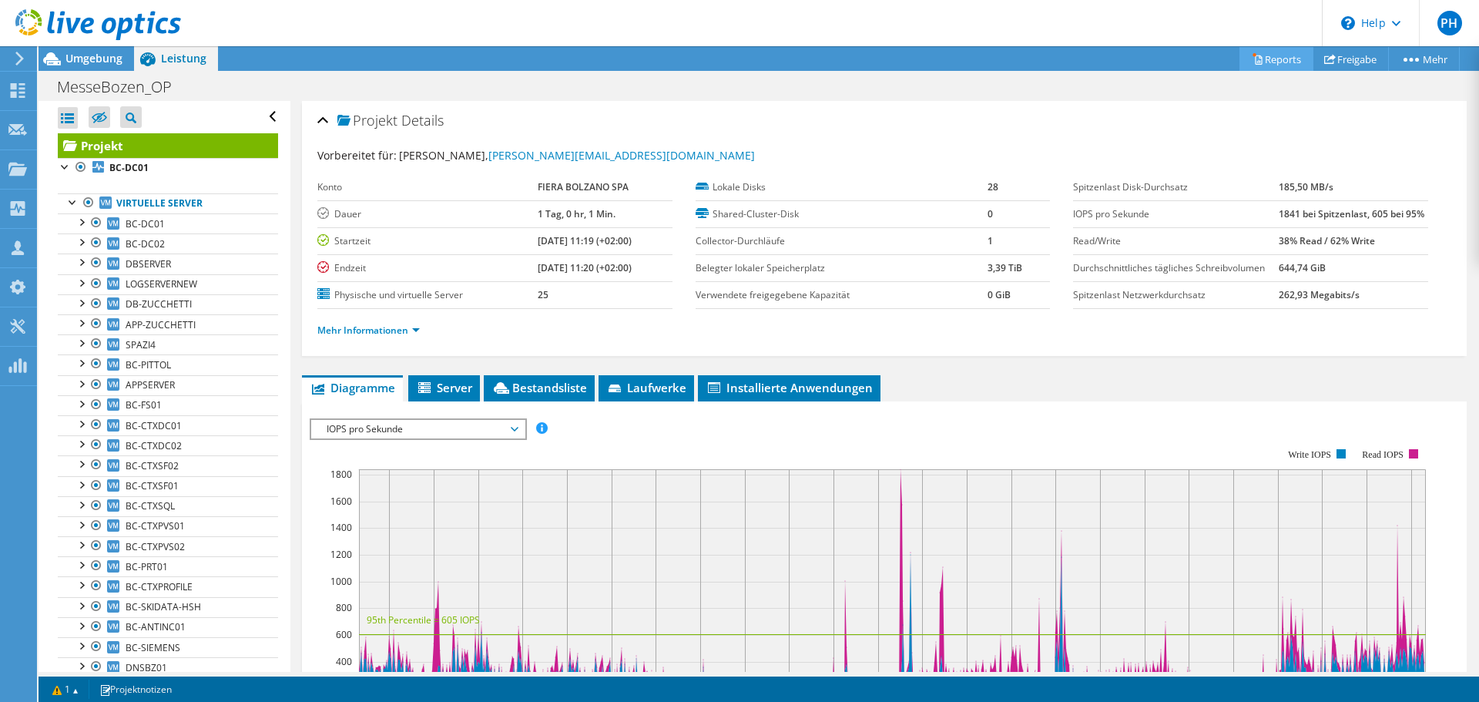
click at [1264, 59] on link "Reports" at bounding box center [1276, 59] width 74 height 24
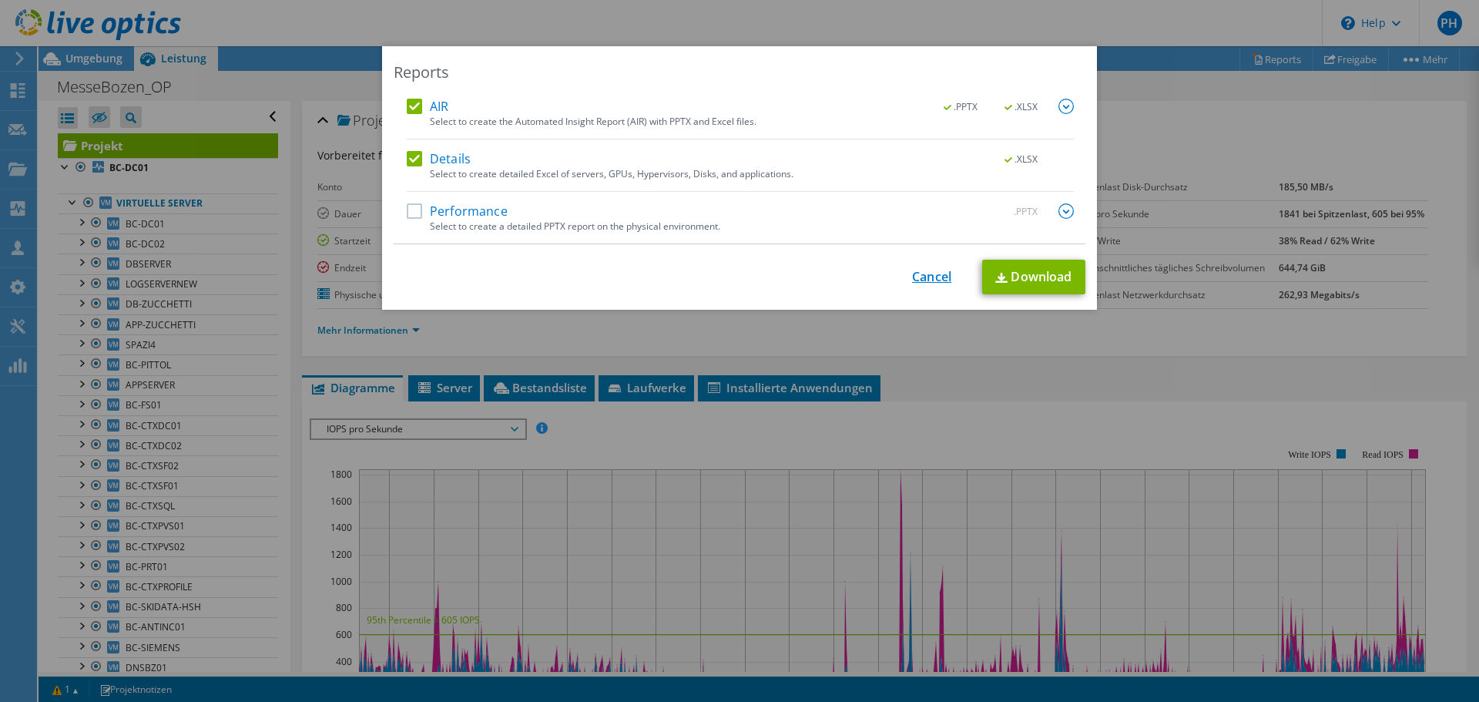
click at [921, 273] on link "Cancel" at bounding box center [931, 277] width 39 height 15
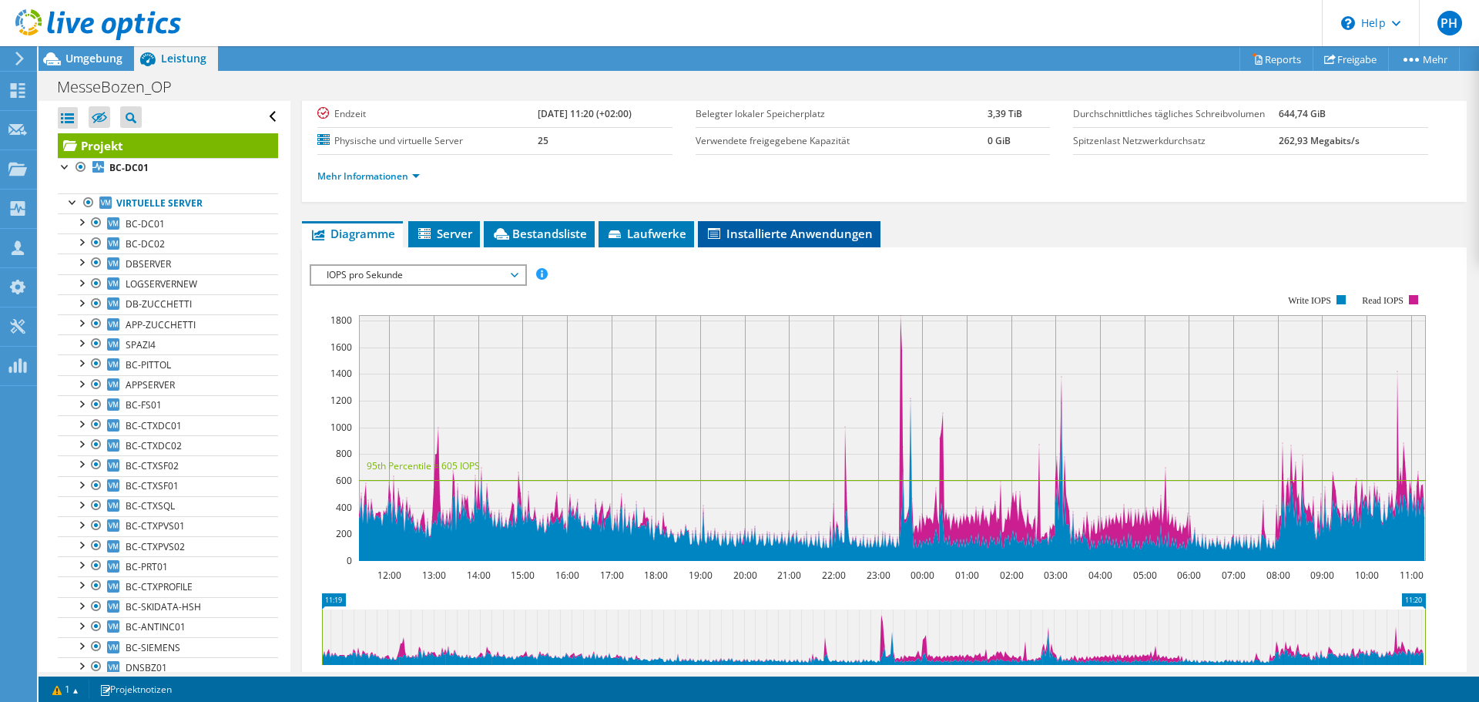
click at [792, 223] on li "Installierte Anwendungen" at bounding box center [789, 234] width 183 height 26
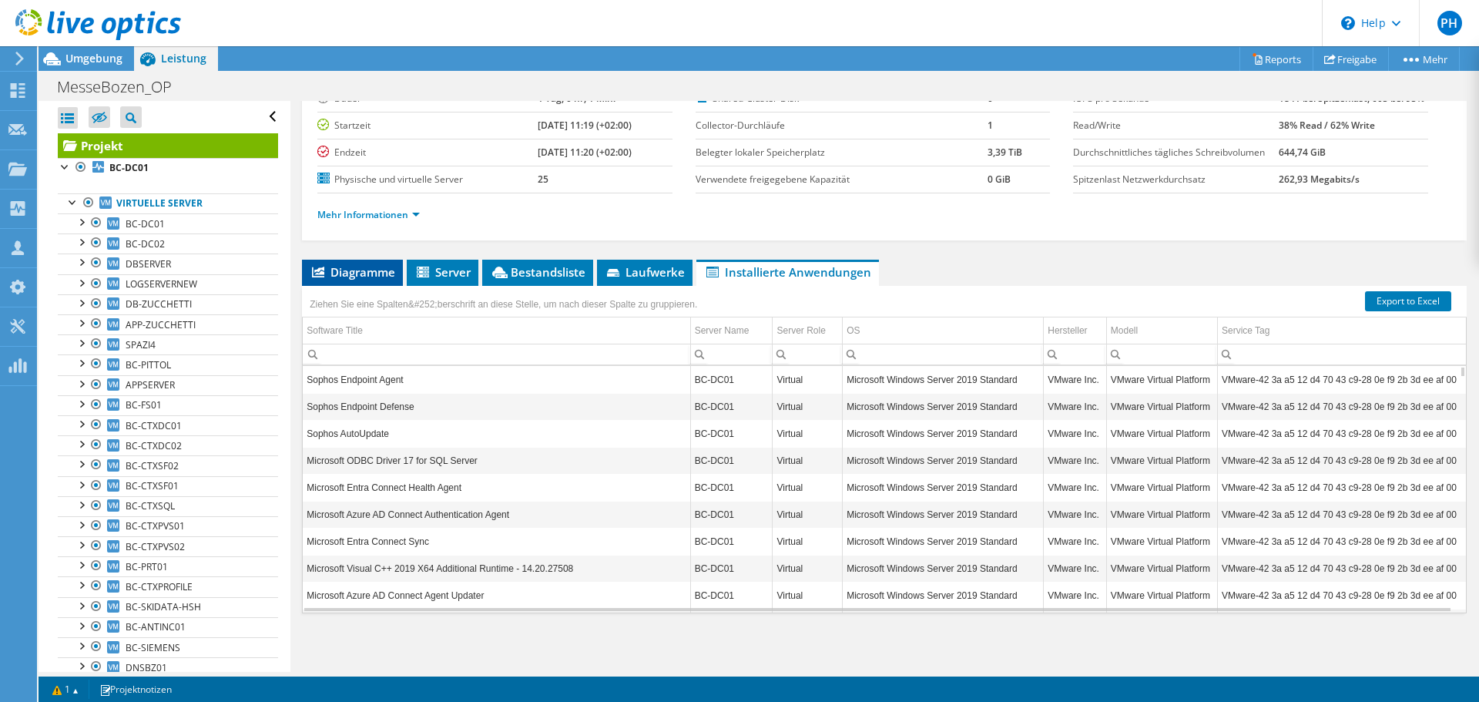
click at [369, 265] on span "Diagramme" at bounding box center [352, 271] width 85 height 15
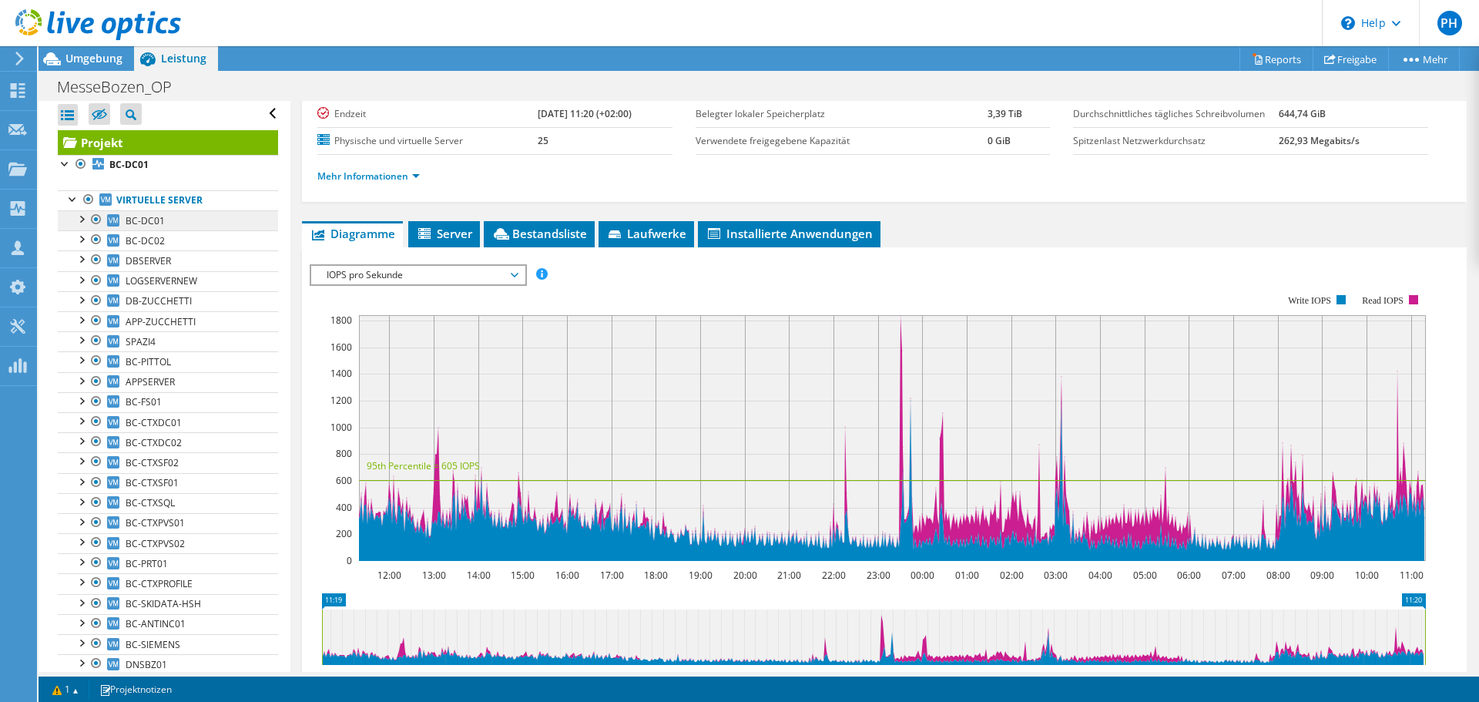
scroll to position [0, 0]
click at [108, 59] on span "Umgebung" at bounding box center [93, 58] width 57 height 15
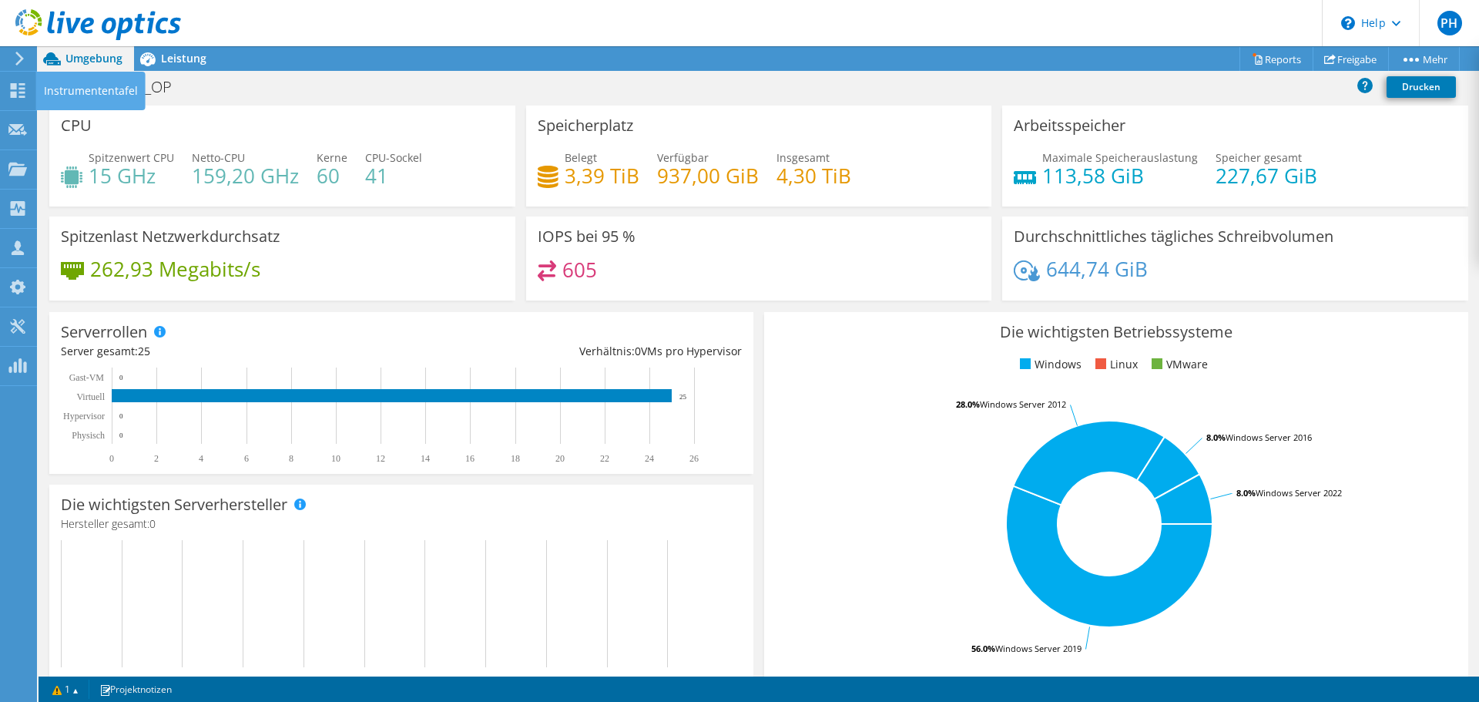
click at [705, 254] on div "IOPS bei 95 % 605" at bounding box center [759, 258] width 466 height 84
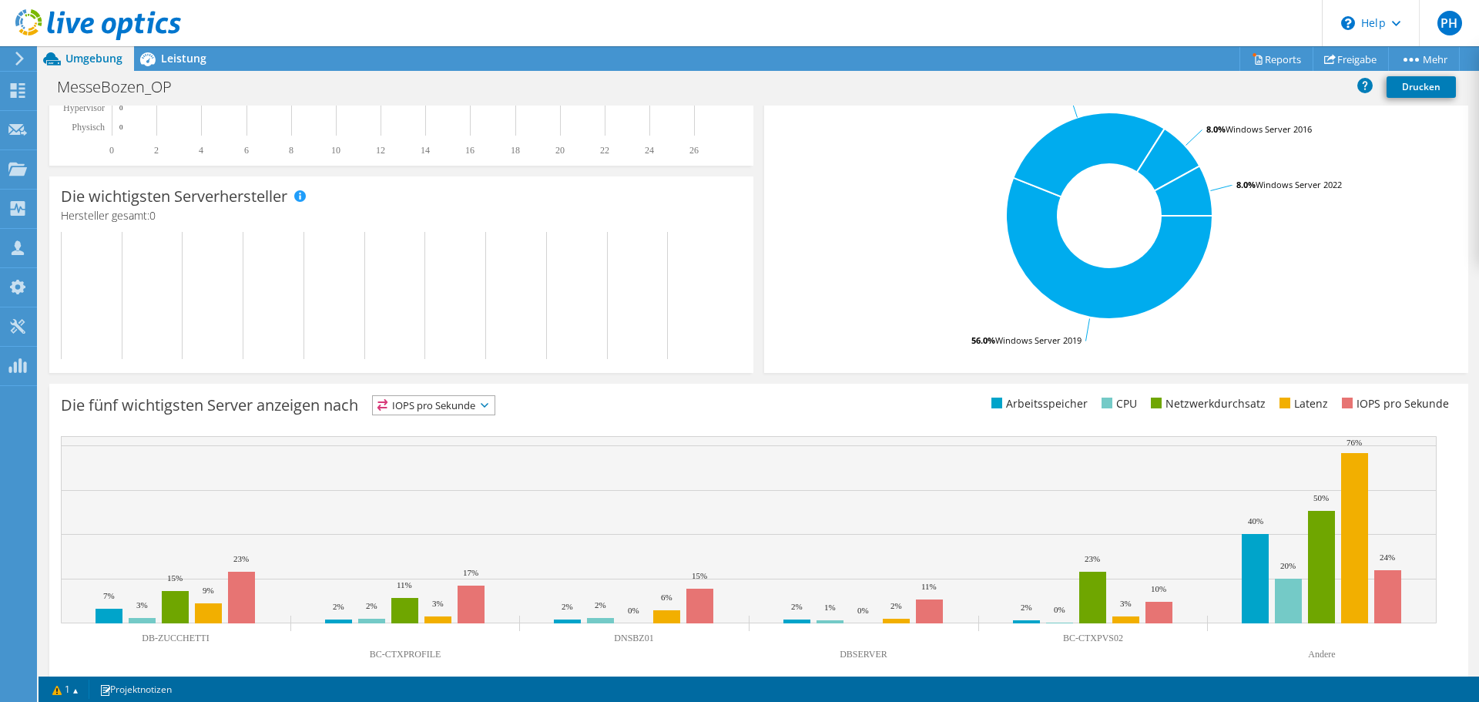
scroll to position [327, 0]
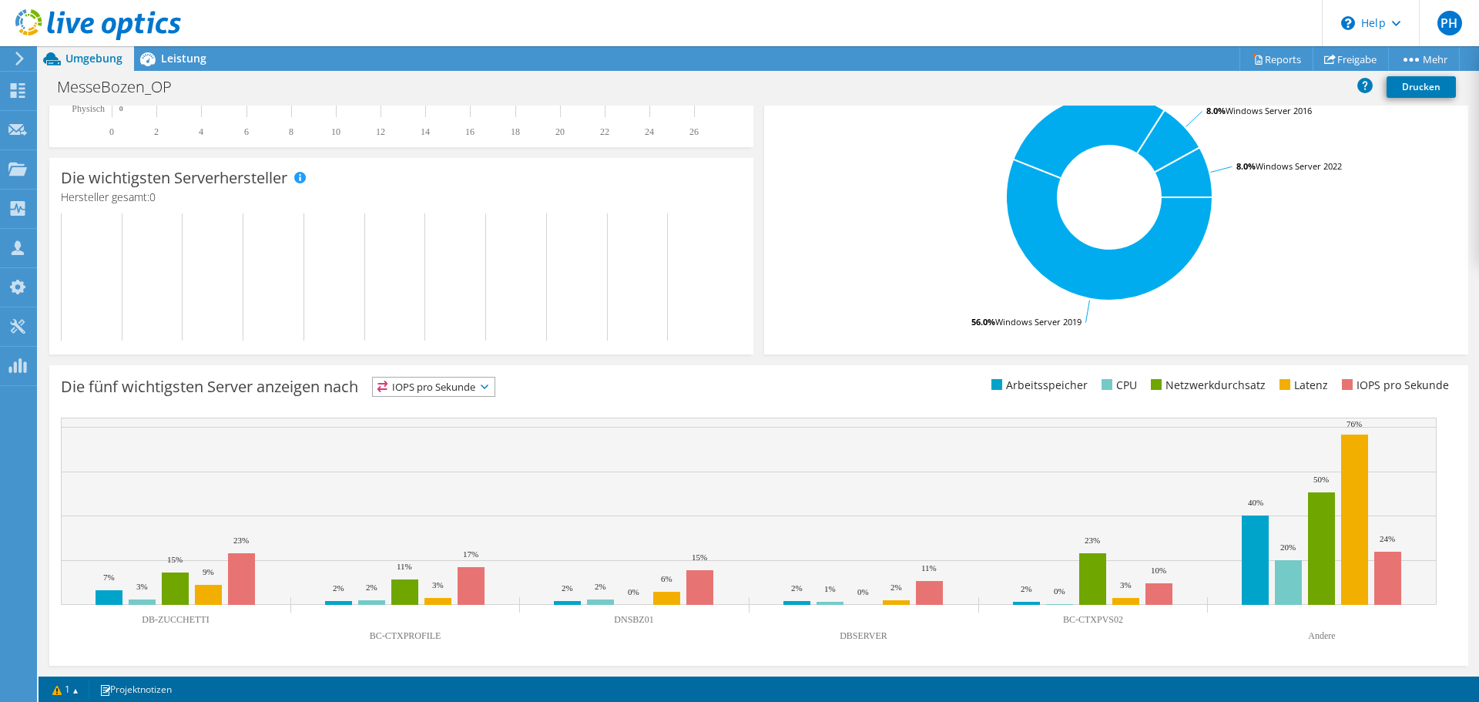
click at [461, 392] on span "IOPS pro Sekunde" at bounding box center [434, 386] width 122 height 18
click at [446, 427] on li "Arbeitsspeicher" at bounding box center [434, 428] width 122 height 22
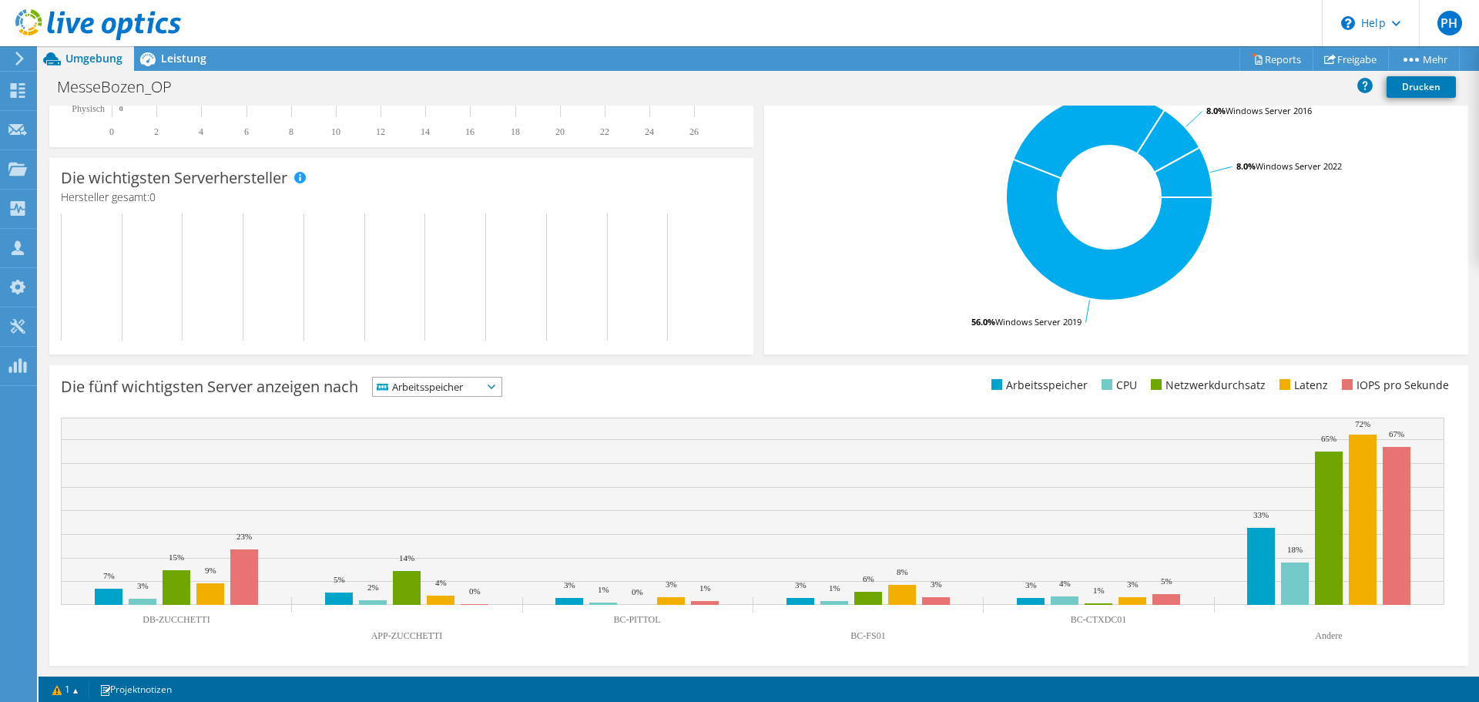
click at [441, 390] on span "Arbeitsspeicher" at bounding box center [427, 386] width 109 height 18
click at [446, 409] on li "IOPS pro Sekunde" at bounding box center [437, 407] width 129 height 22
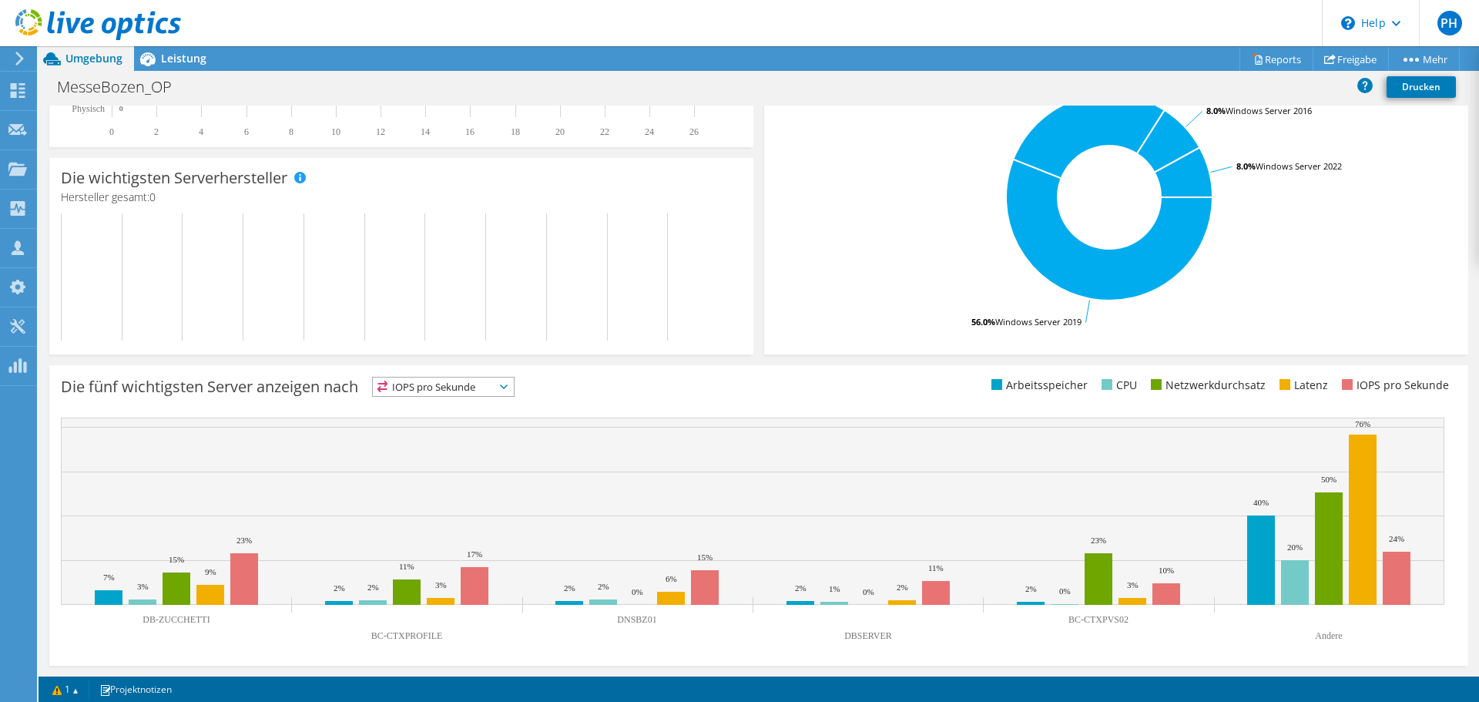
click at [444, 382] on span "IOPS pro Sekunde" at bounding box center [434, 386] width 122 height 18
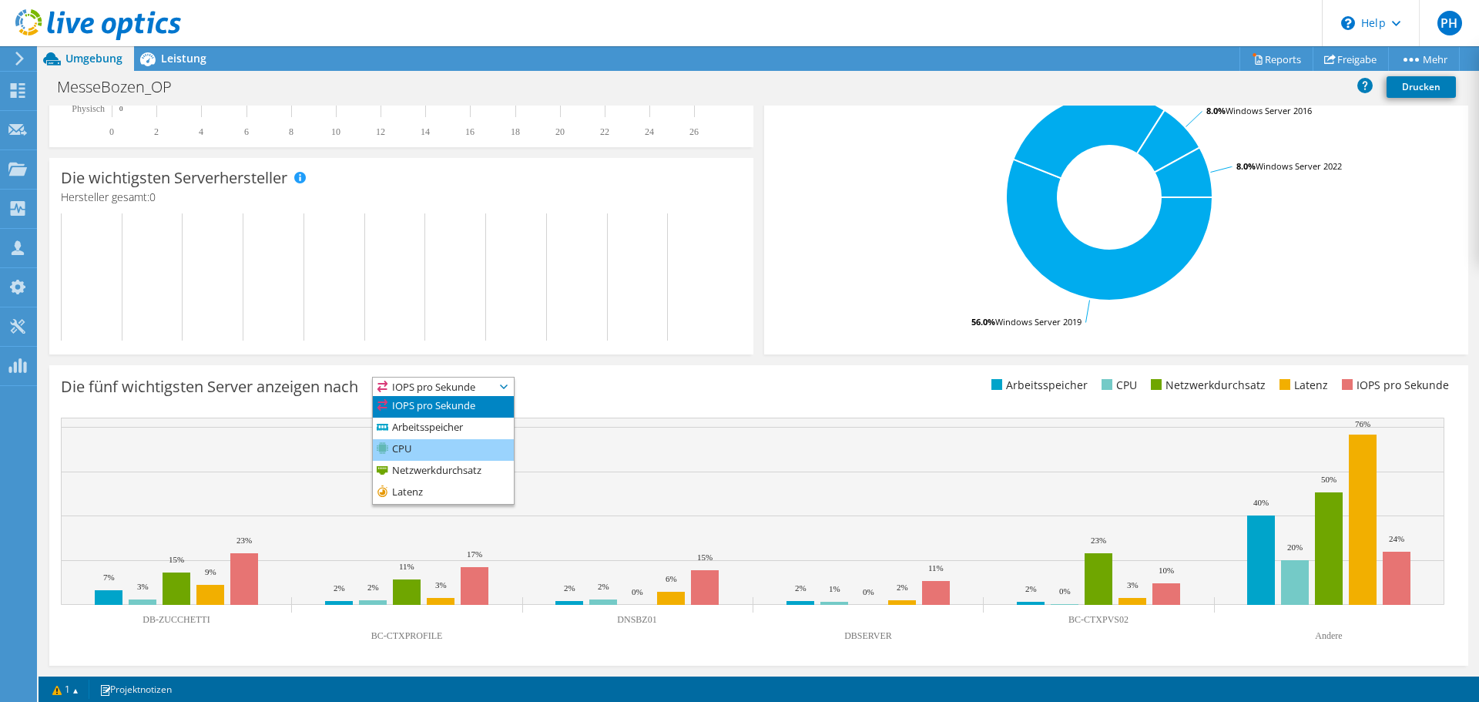
click at [441, 442] on li "CPU" at bounding box center [443, 450] width 141 height 22
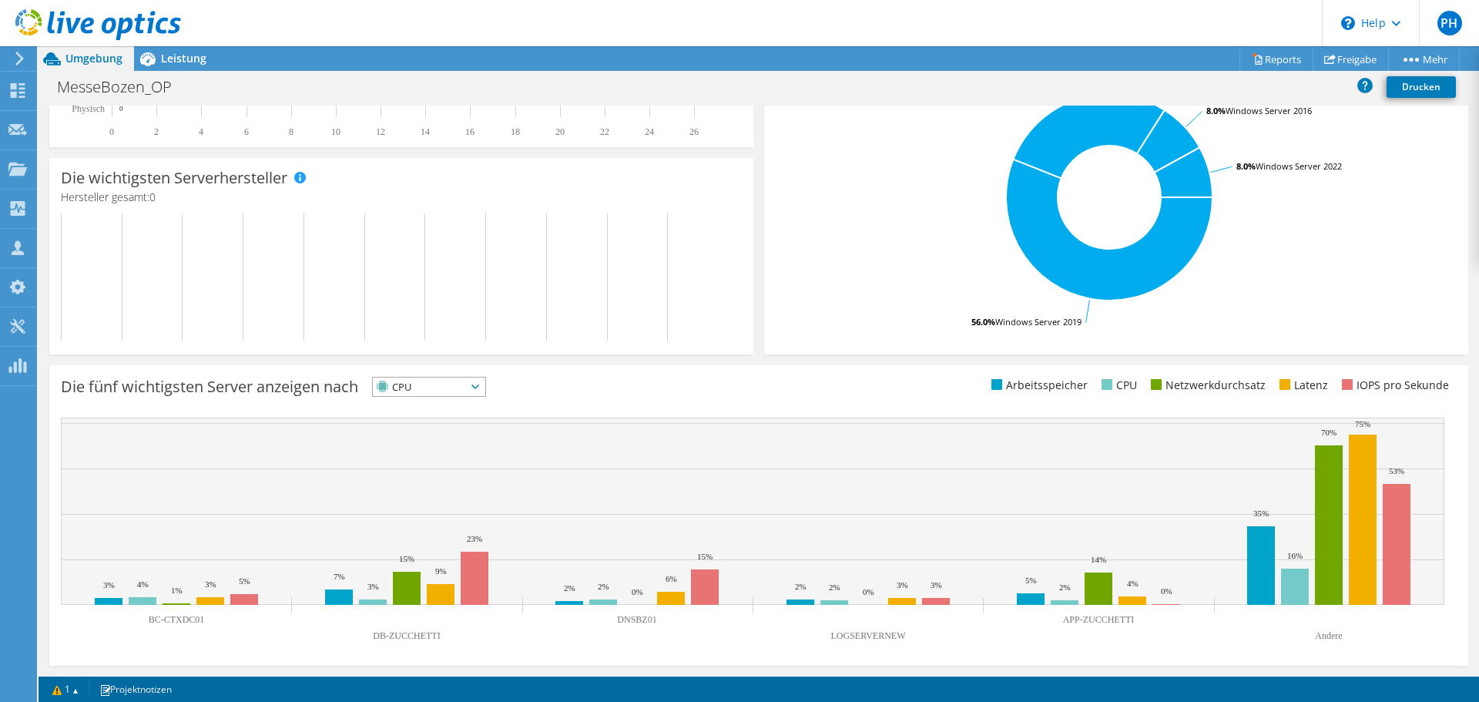
click at [444, 389] on span "CPU" at bounding box center [419, 386] width 93 height 18
click at [439, 466] on li "Netzwerkdurchsatz" at bounding box center [429, 472] width 112 height 22
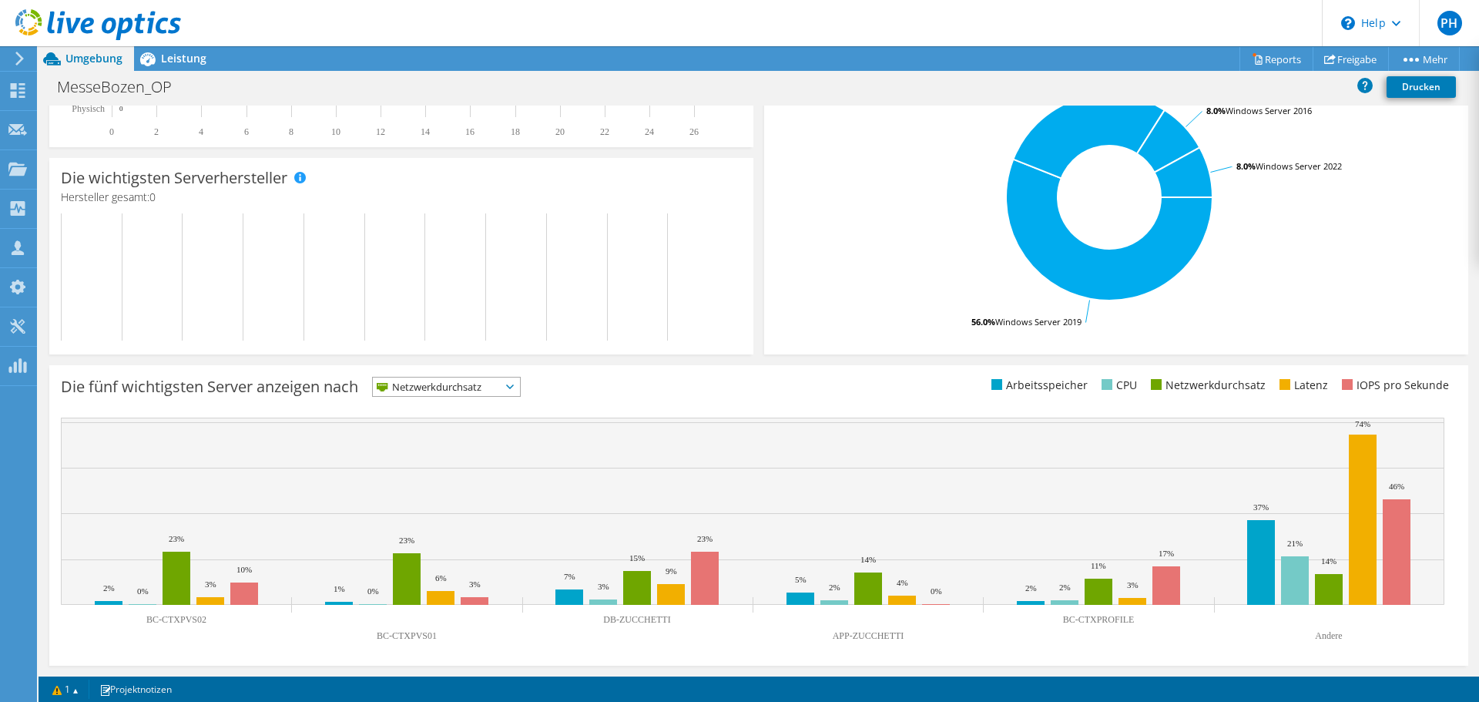
click at [454, 390] on span "Netzwerkdurchsatz" at bounding box center [437, 386] width 128 height 18
click at [452, 487] on li "Latenz" at bounding box center [446, 493] width 147 height 22
